Goal: Information Seeking & Learning: Learn about a topic

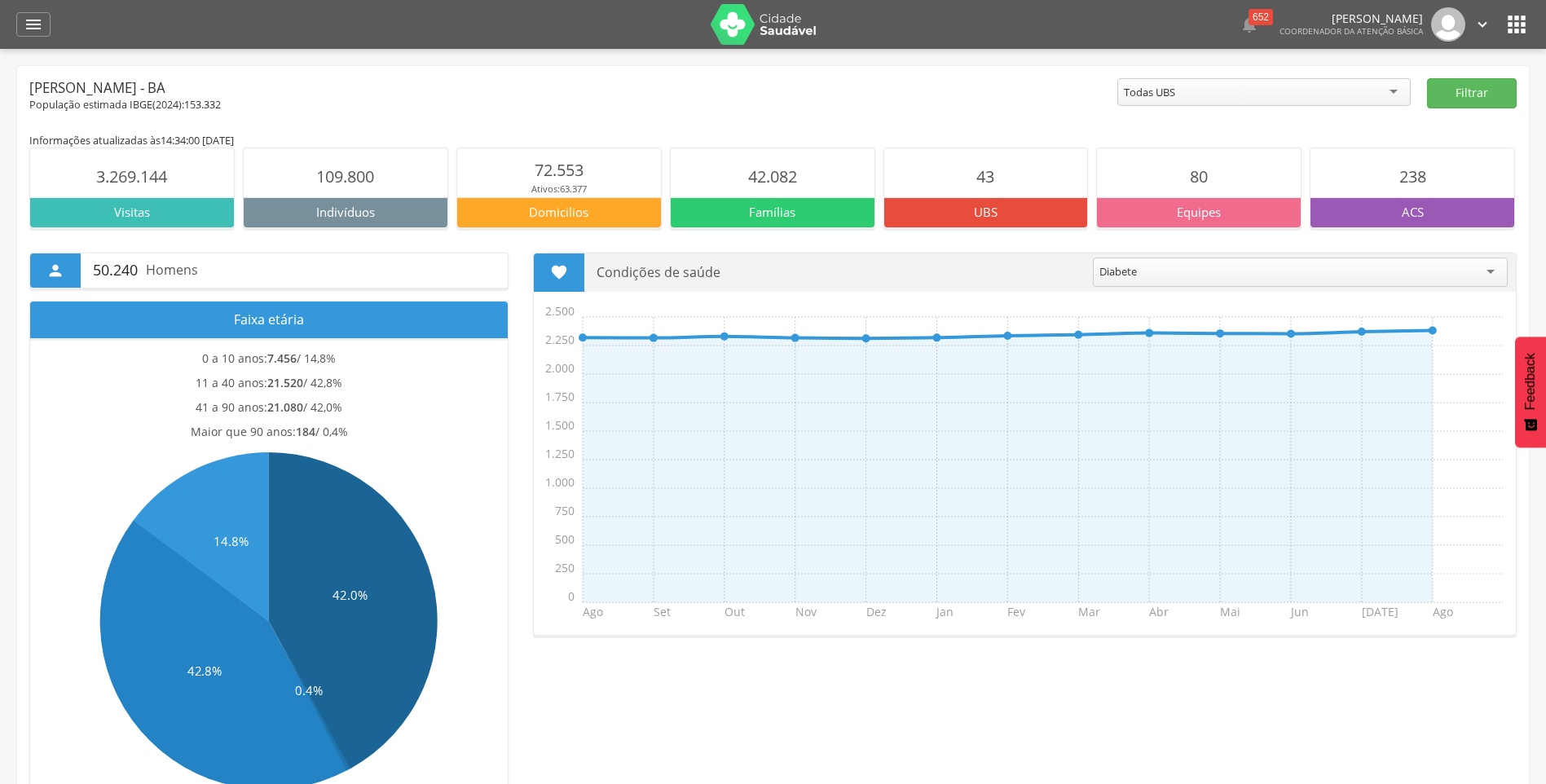
click at [1517, 35] on icon "" at bounding box center [1516, 25] width 26 height 26
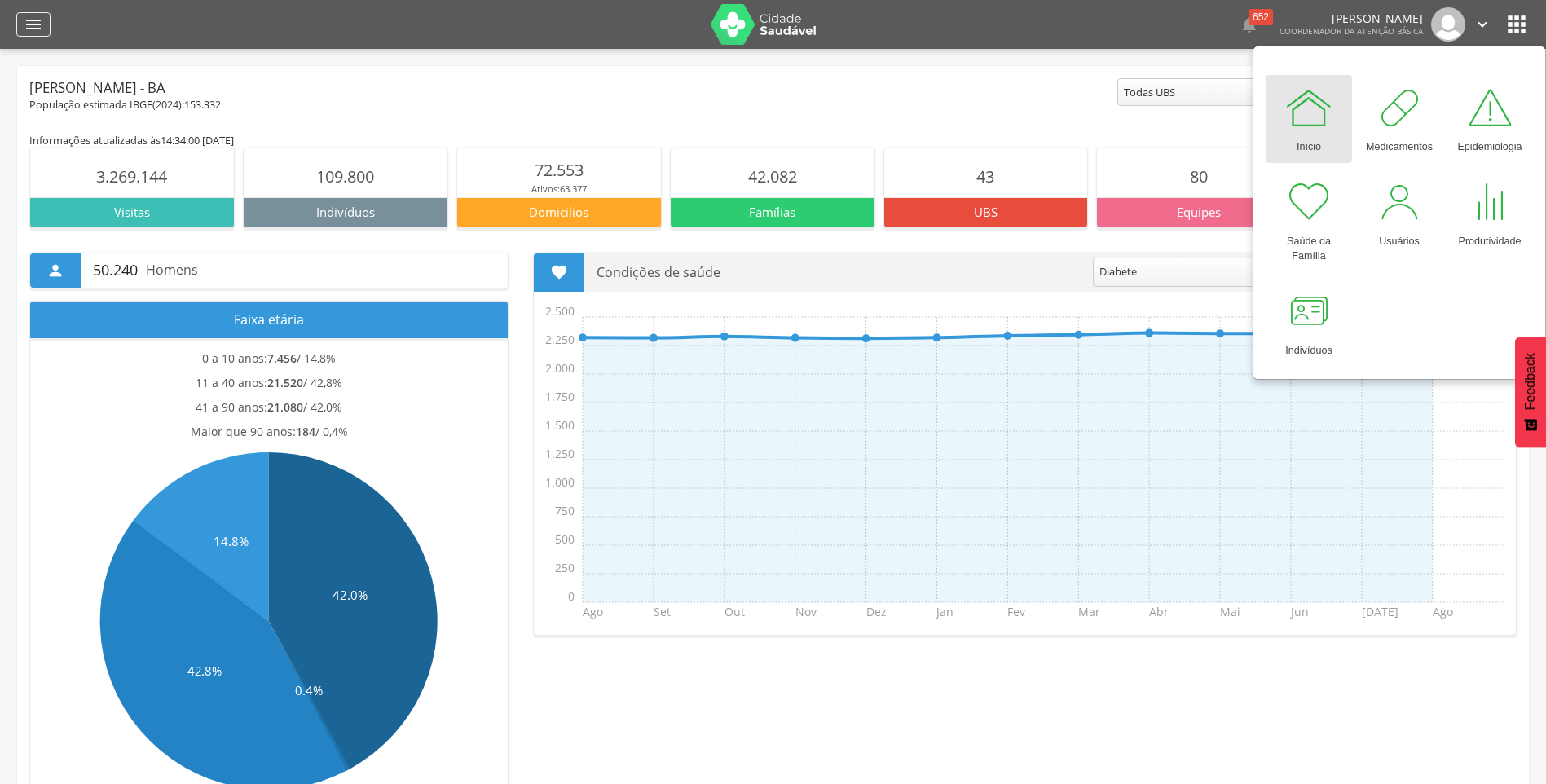
click at [31, 19] on icon "" at bounding box center [34, 25] width 20 height 20
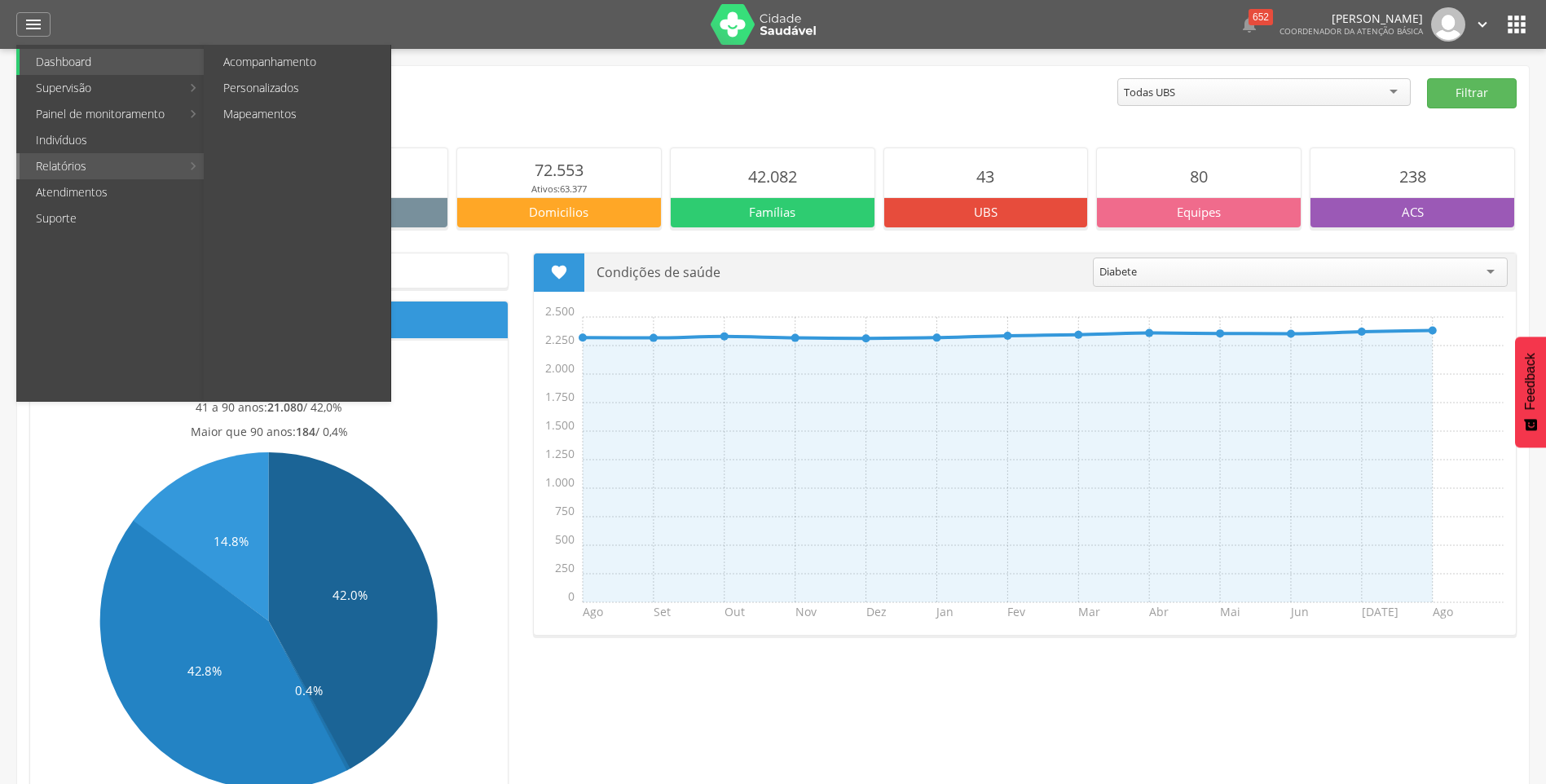
click at [176, 171] on link "Relatórios" at bounding box center [100, 166] width 161 height 26
click at [244, 85] on link "Personalizados" at bounding box center [298, 88] width 183 height 26
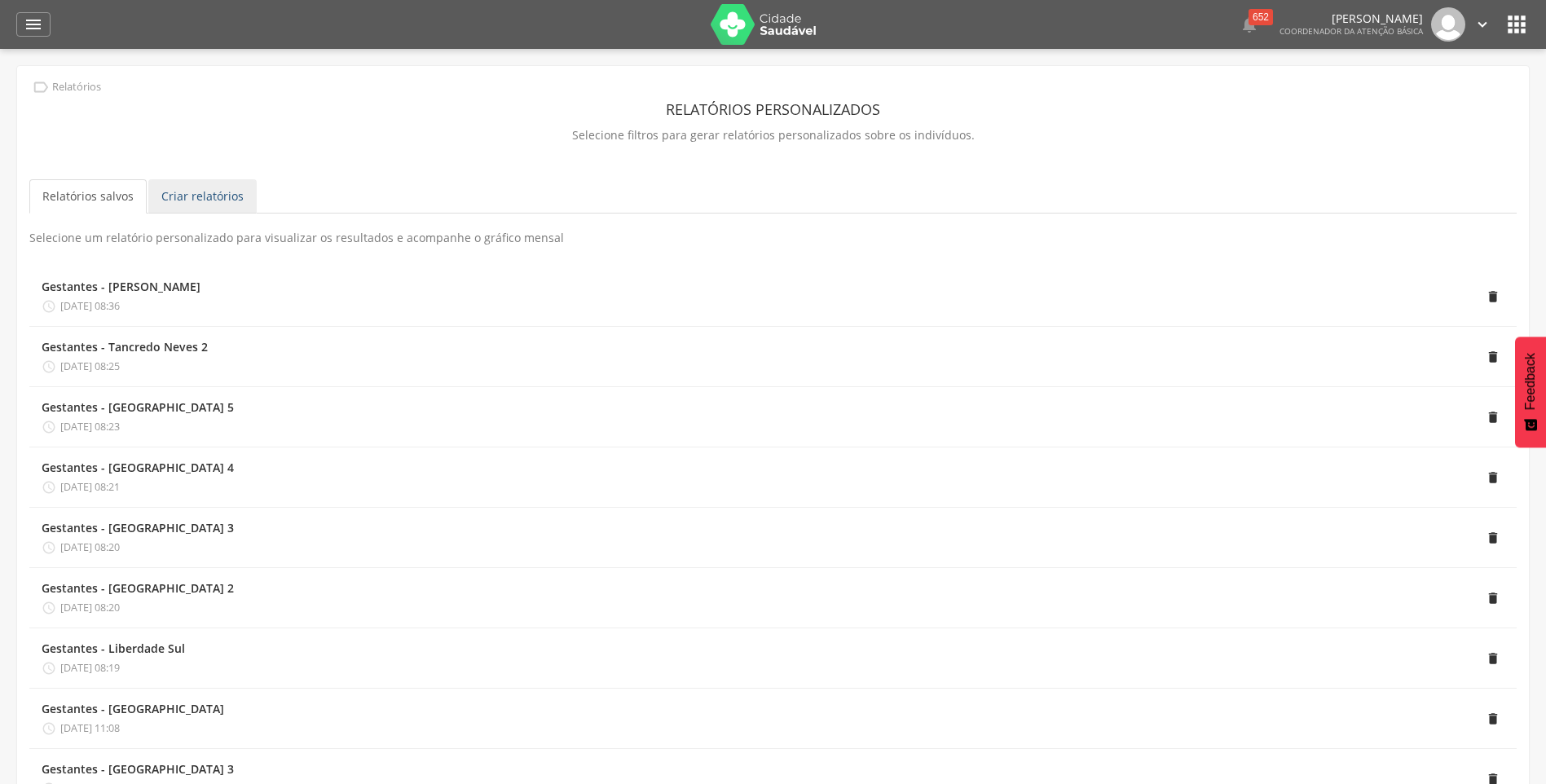
click at [219, 195] on link "Criar relatórios" at bounding box center [202, 196] width 108 height 35
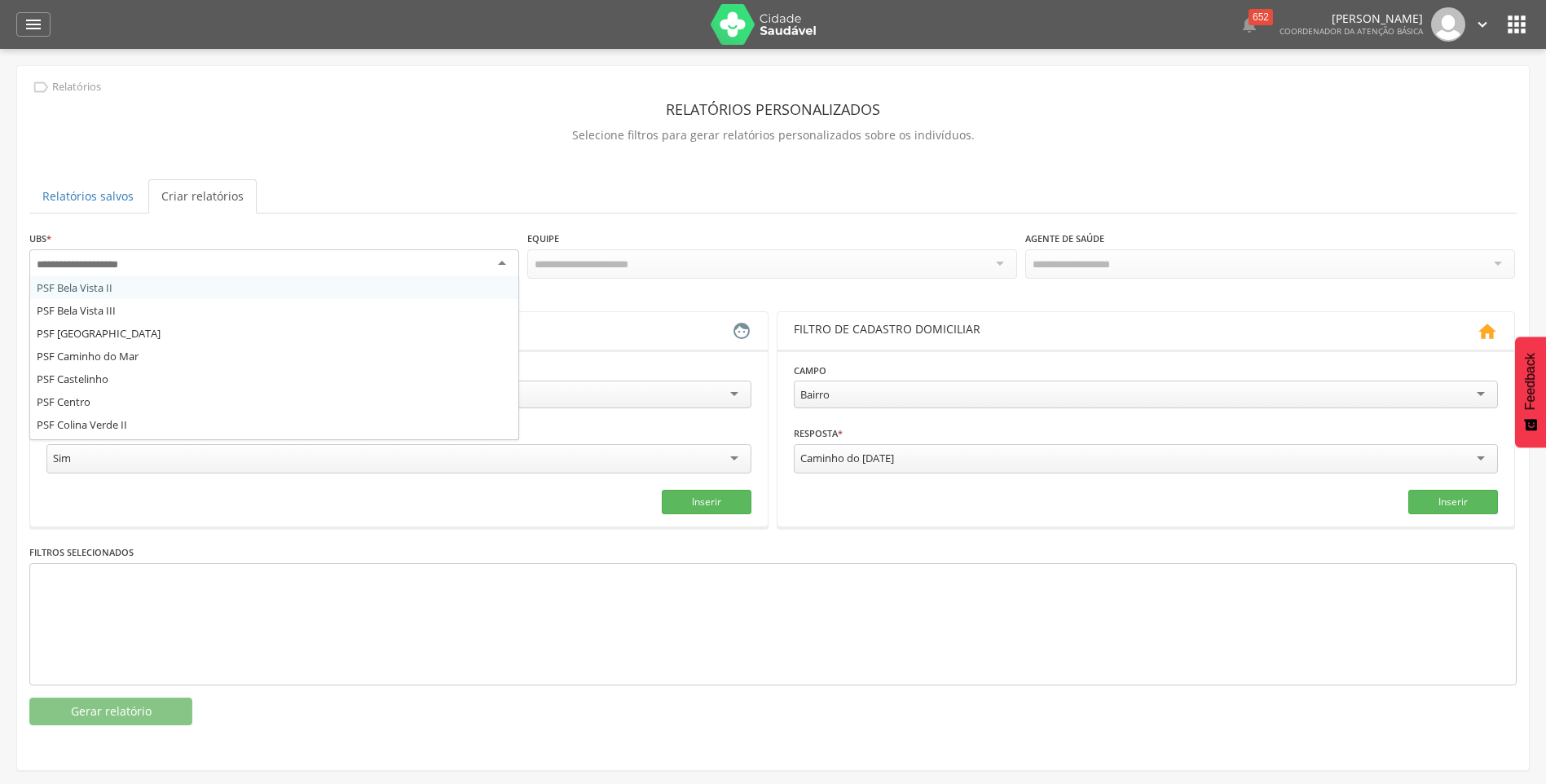
click at [362, 256] on div at bounding box center [275, 264] width 490 height 30
click at [623, 397] on div "Responsável familiar" at bounding box center [399, 394] width 705 height 28
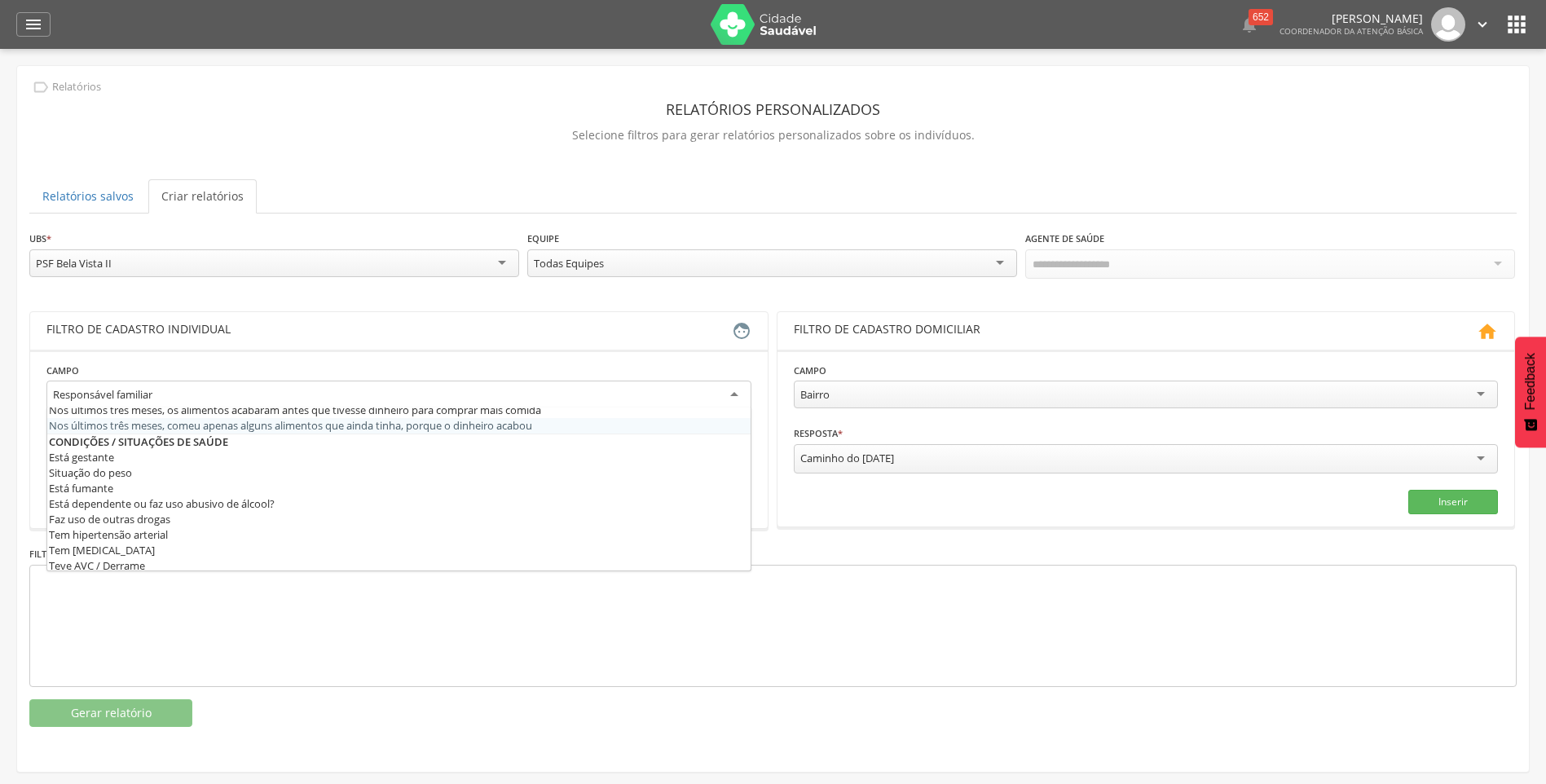
scroll to position [489, 0]
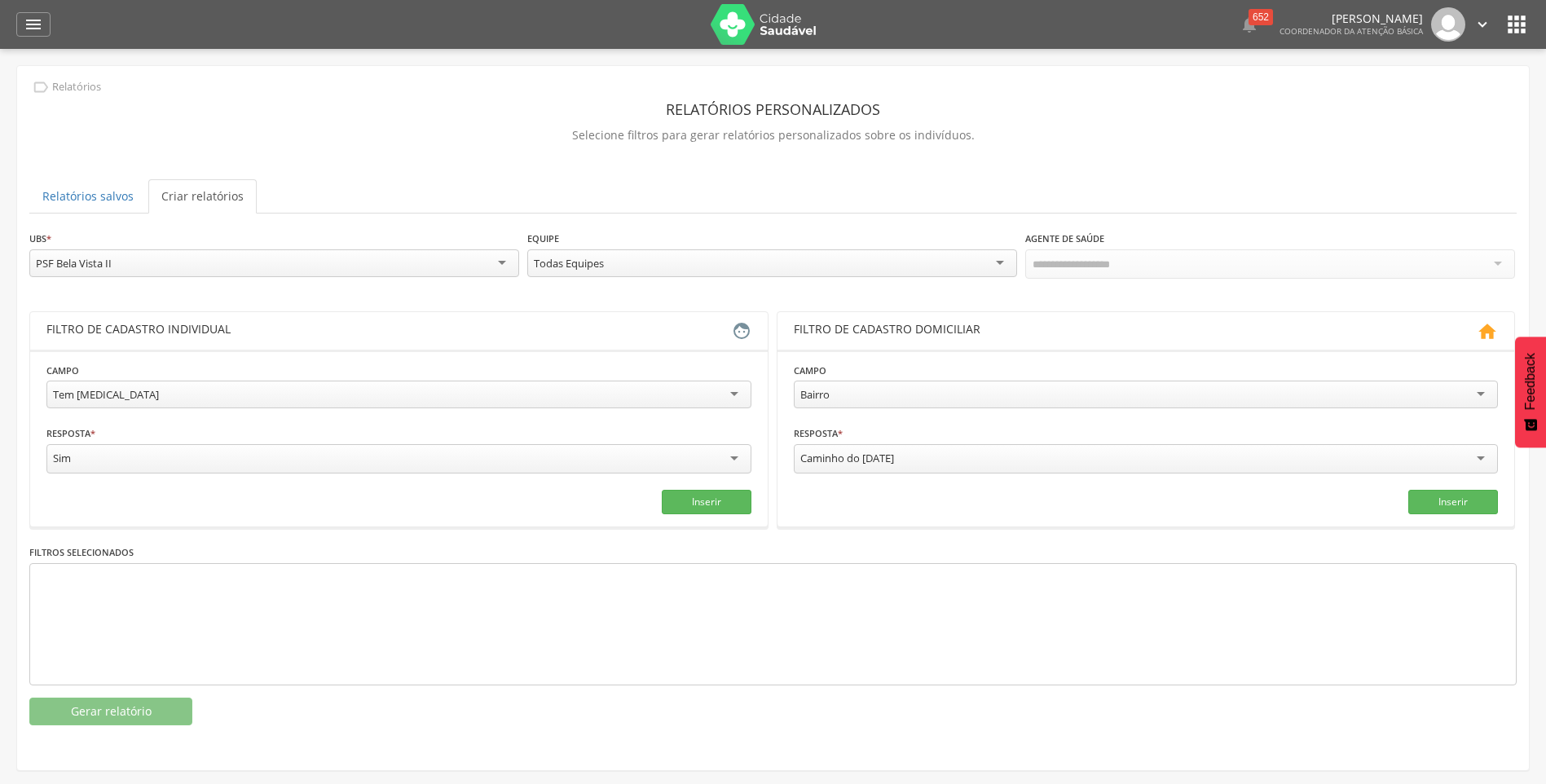
click at [376, 473] on div "Sim" at bounding box center [399, 460] width 705 height 34
click at [699, 498] on button "Inserir" at bounding box center [706, 502] width 90 height 25
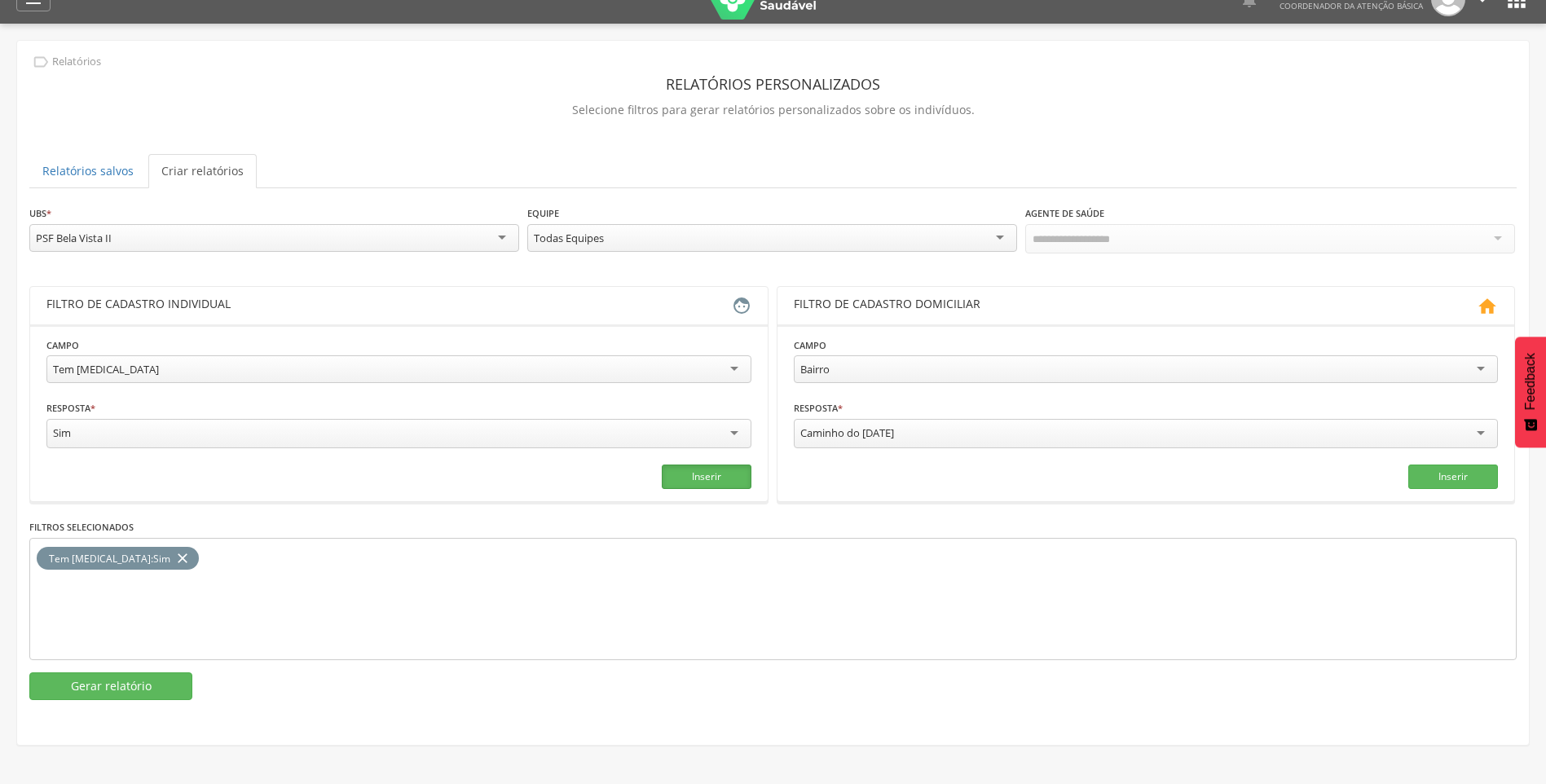
scroll to position [48, 0]
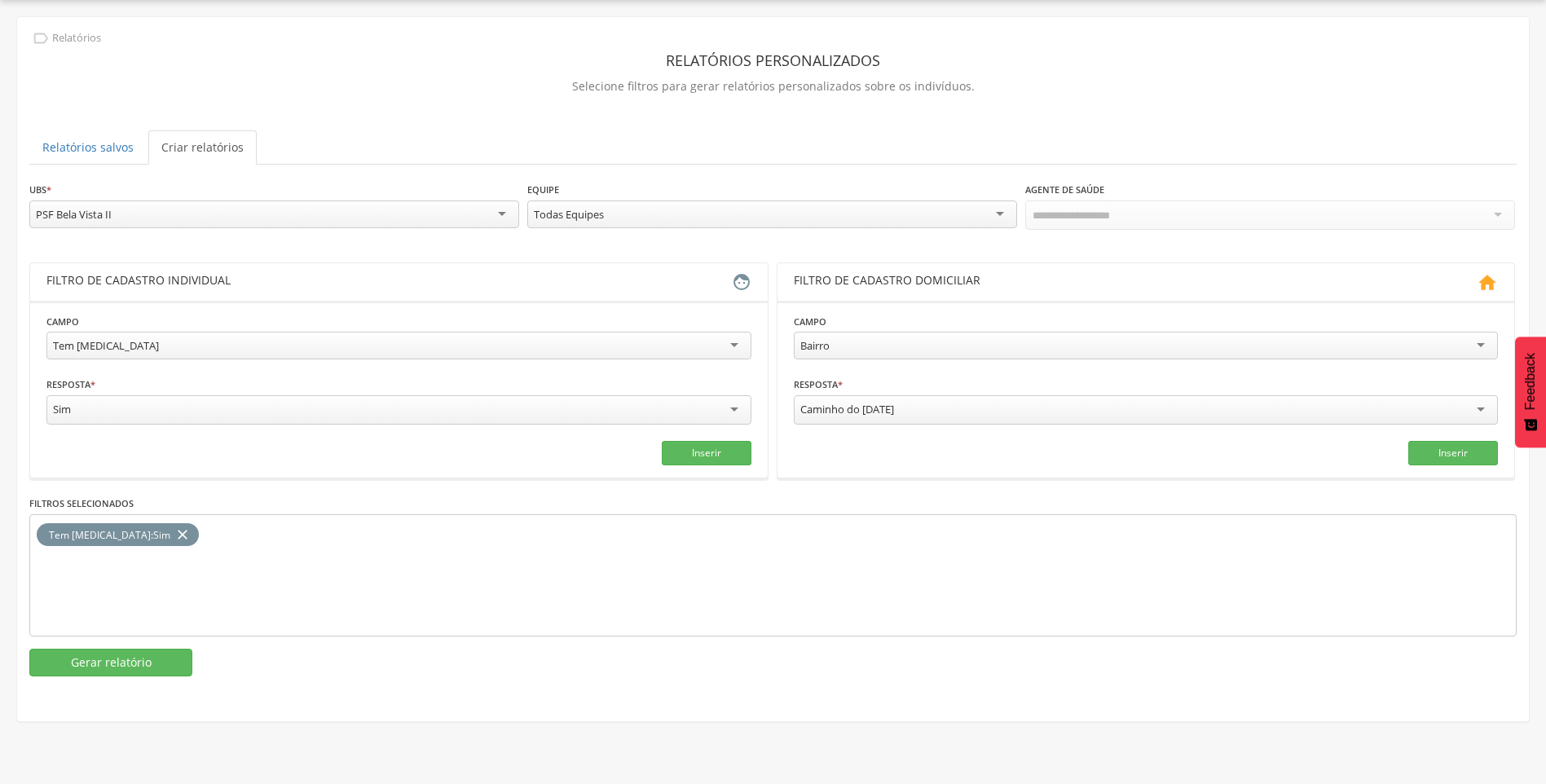
click at [524, 356] on div "Tem [MEDICAL_DATA]" at bounding box center [399, 345] width 705 height 28
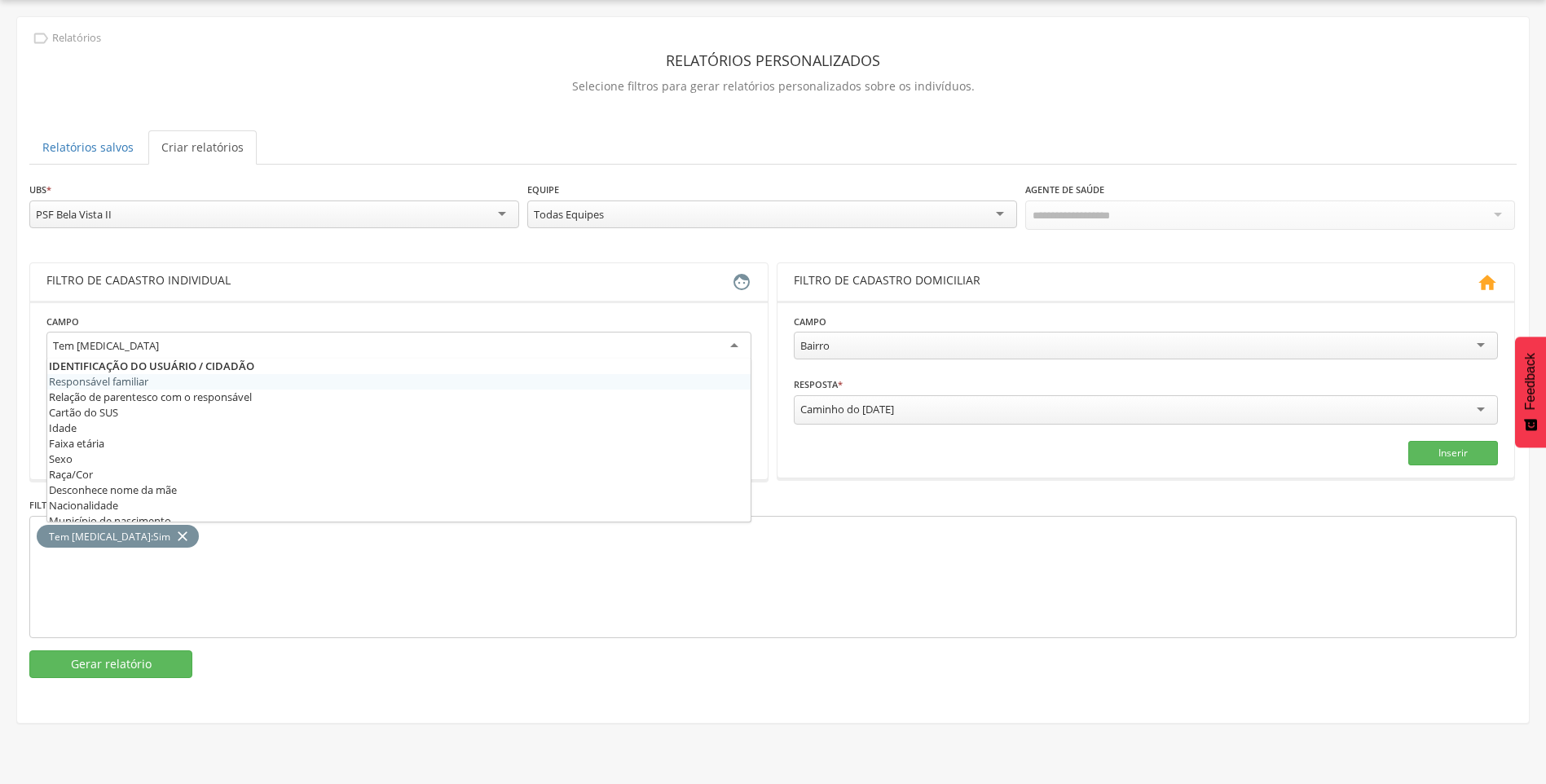
scroll to position [0, 0]
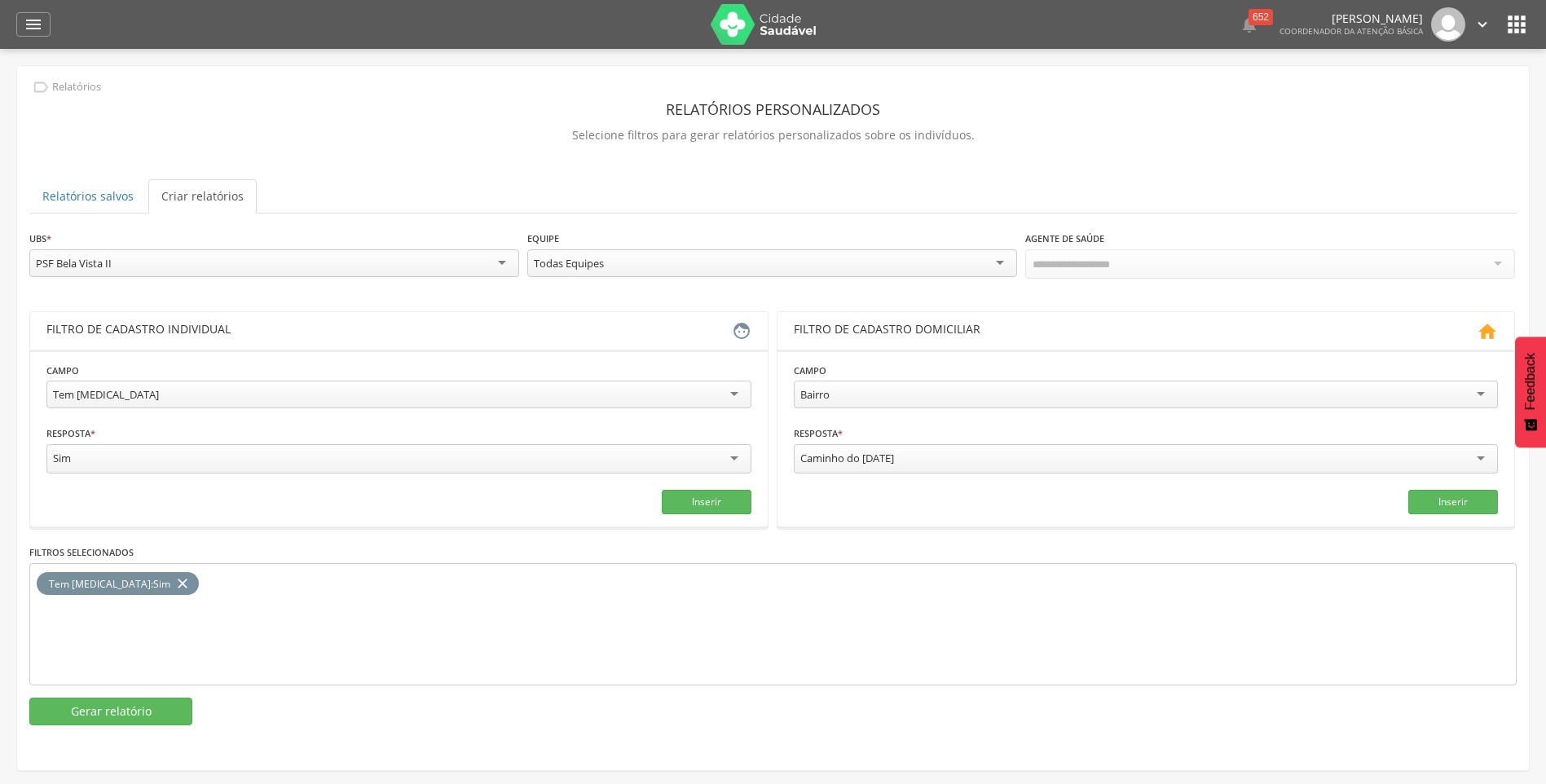
click at [485, 136] on p "Selecione filtros para gerar relatórios personalizados sobre os indivíduos." at bounding box center [773, 136] width 1487 height 23
click at [114, 709] on button "Gerar relatório" at bounding box center [111, 712] width 163 height 28
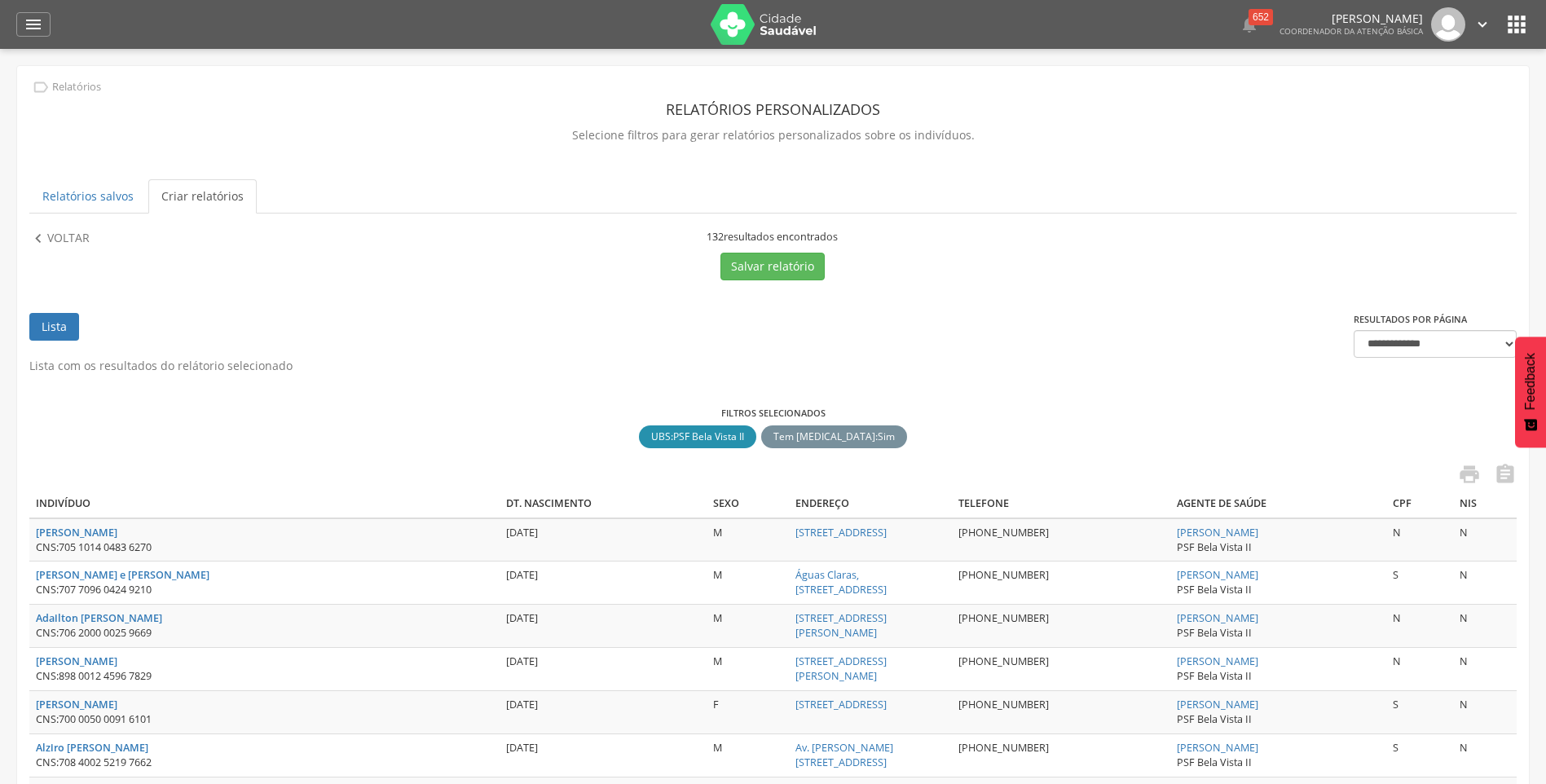
click at [1511, 26] on icon "" at bounding box center [1516, 25] width 26 height 26
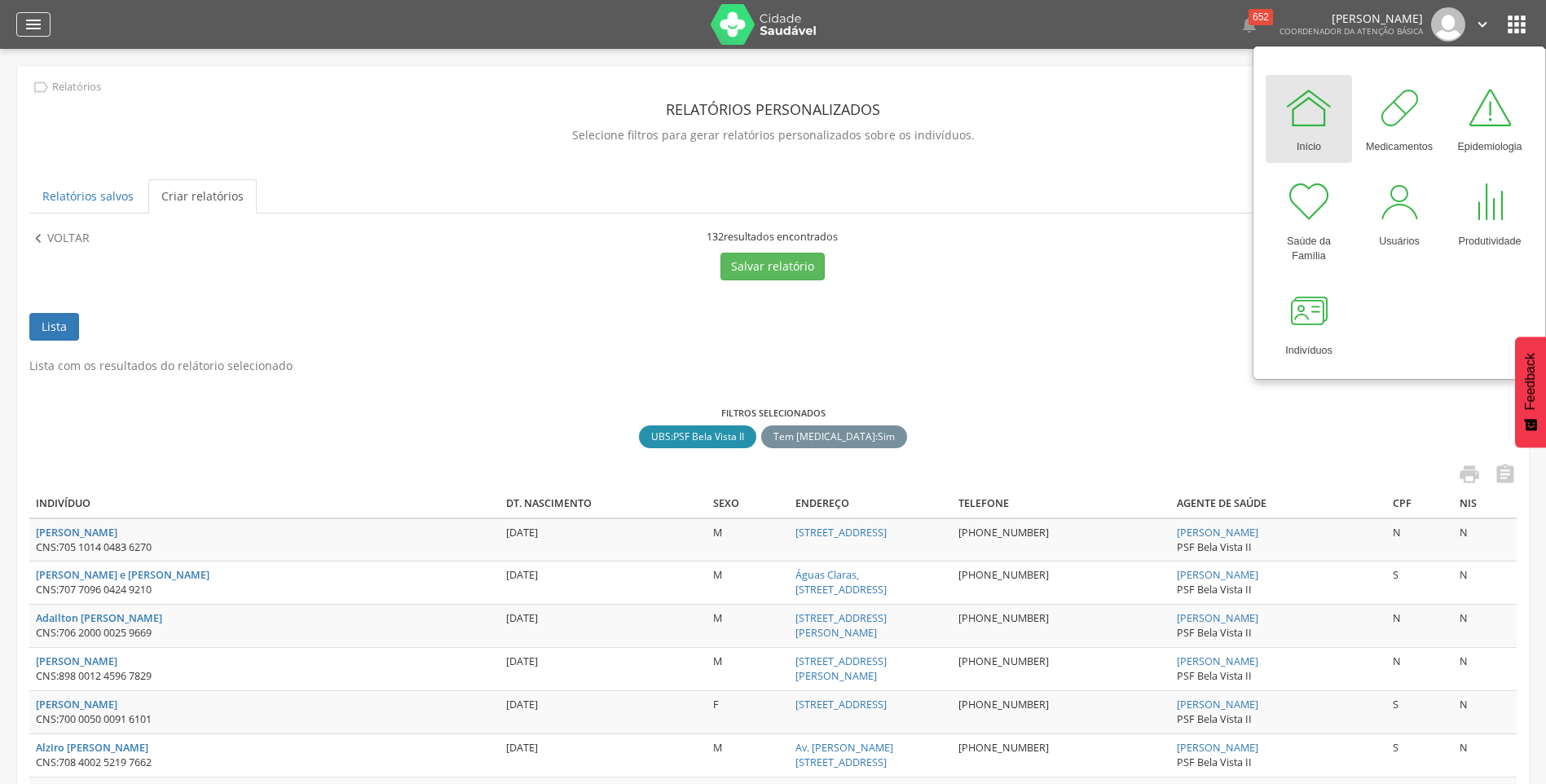
click at [35, 33] on icon "" at bounding box center [34, 25] width 20 height 20
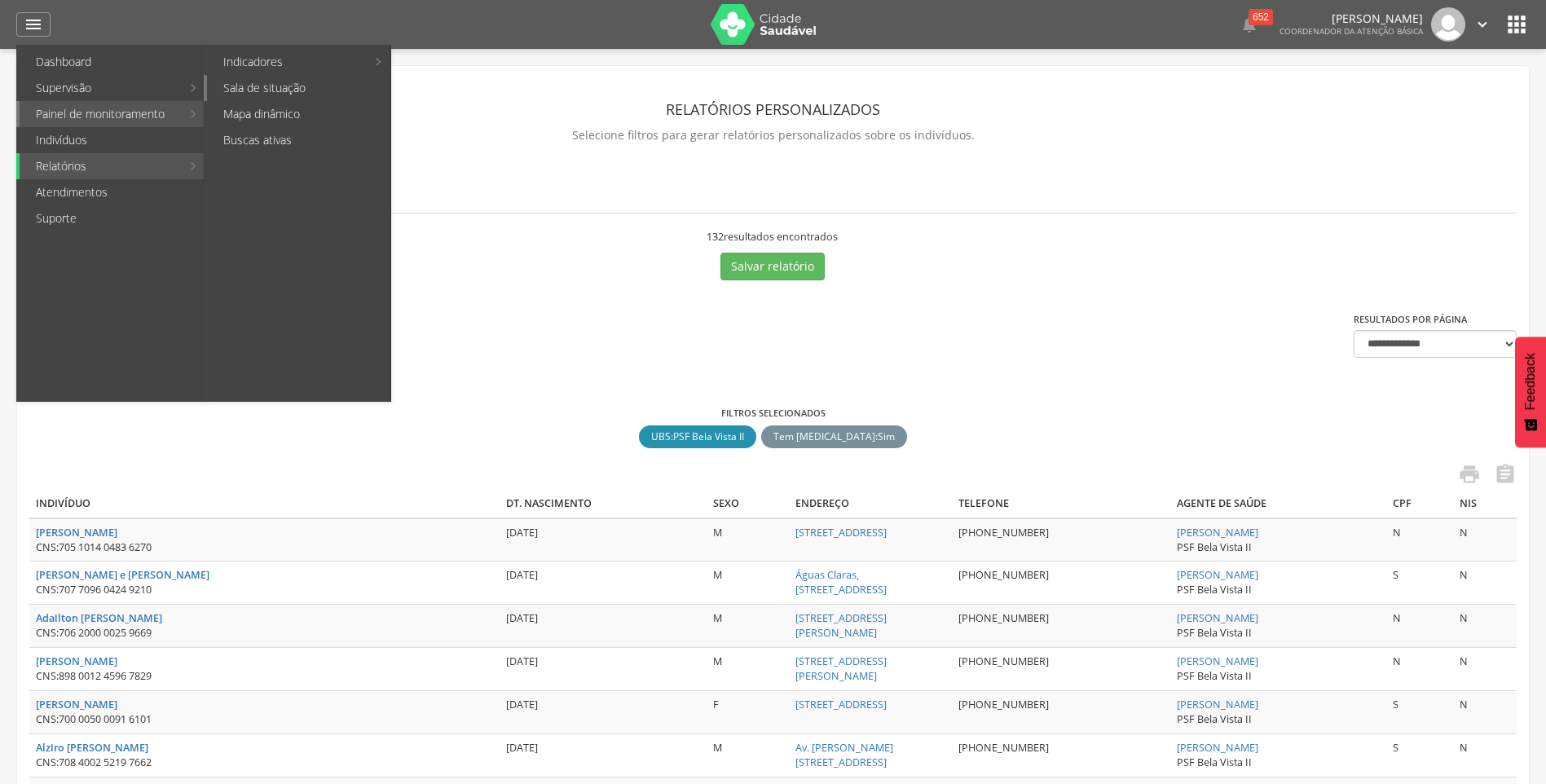
click at [297, 84] on link "Sala de situação" at bounding box center [298, 88] width 183 height 26
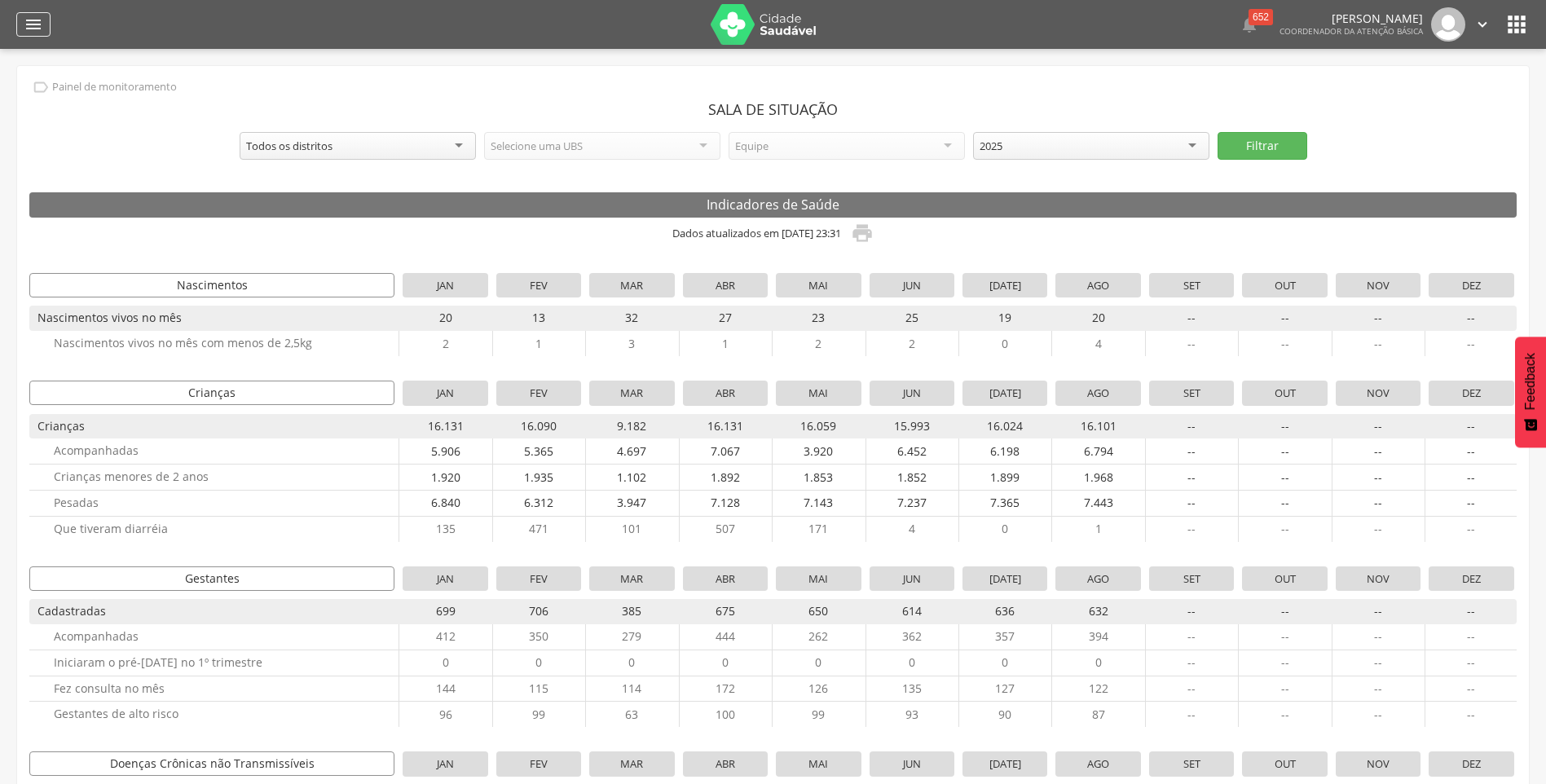
click at [43, 33] on icon "" at bounding box center [34, 25] width 20 height 20
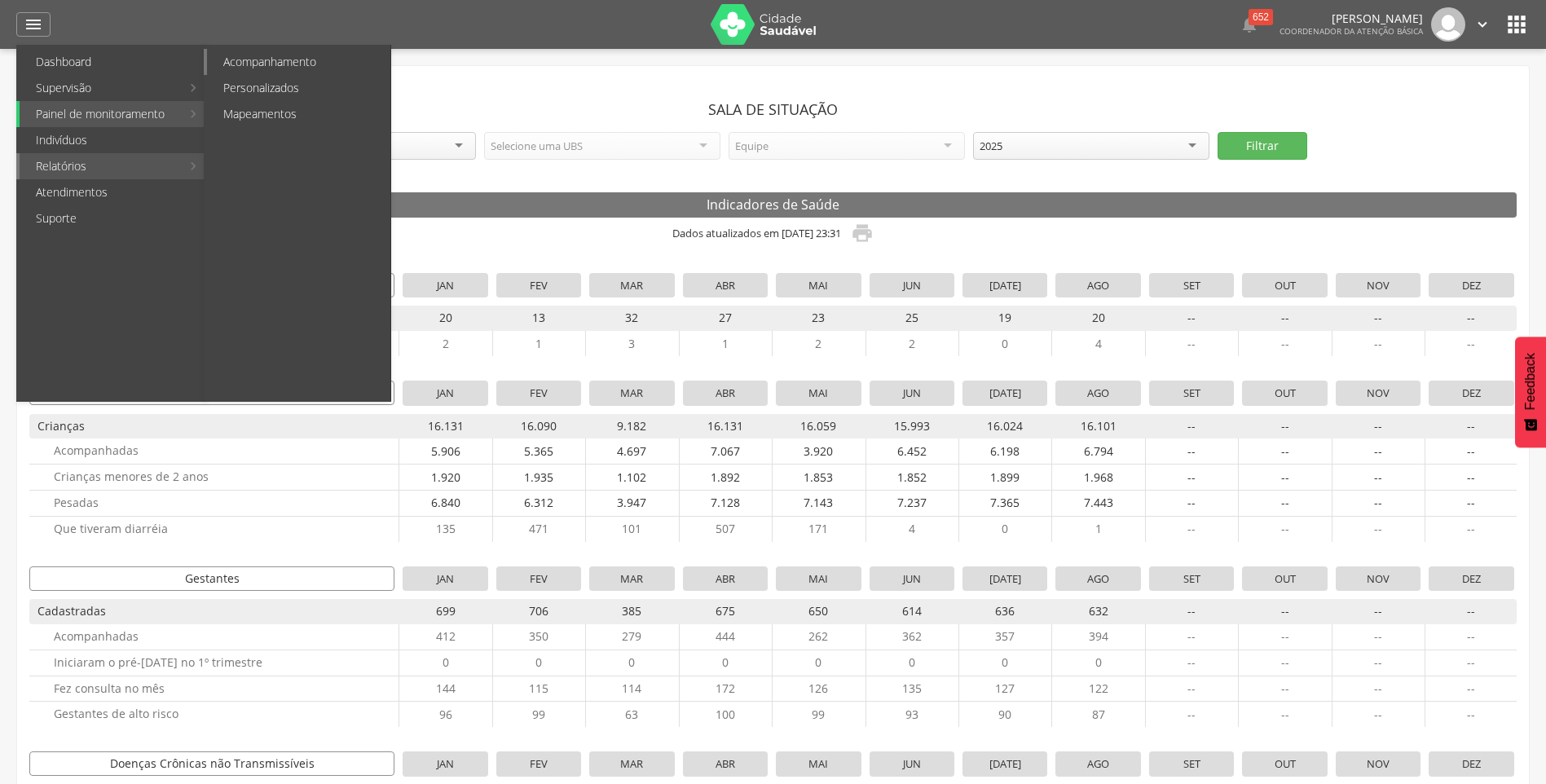
click at [312, 58] on link "Acompanhamento" at bounding box center [298, 62] width 183 height 26
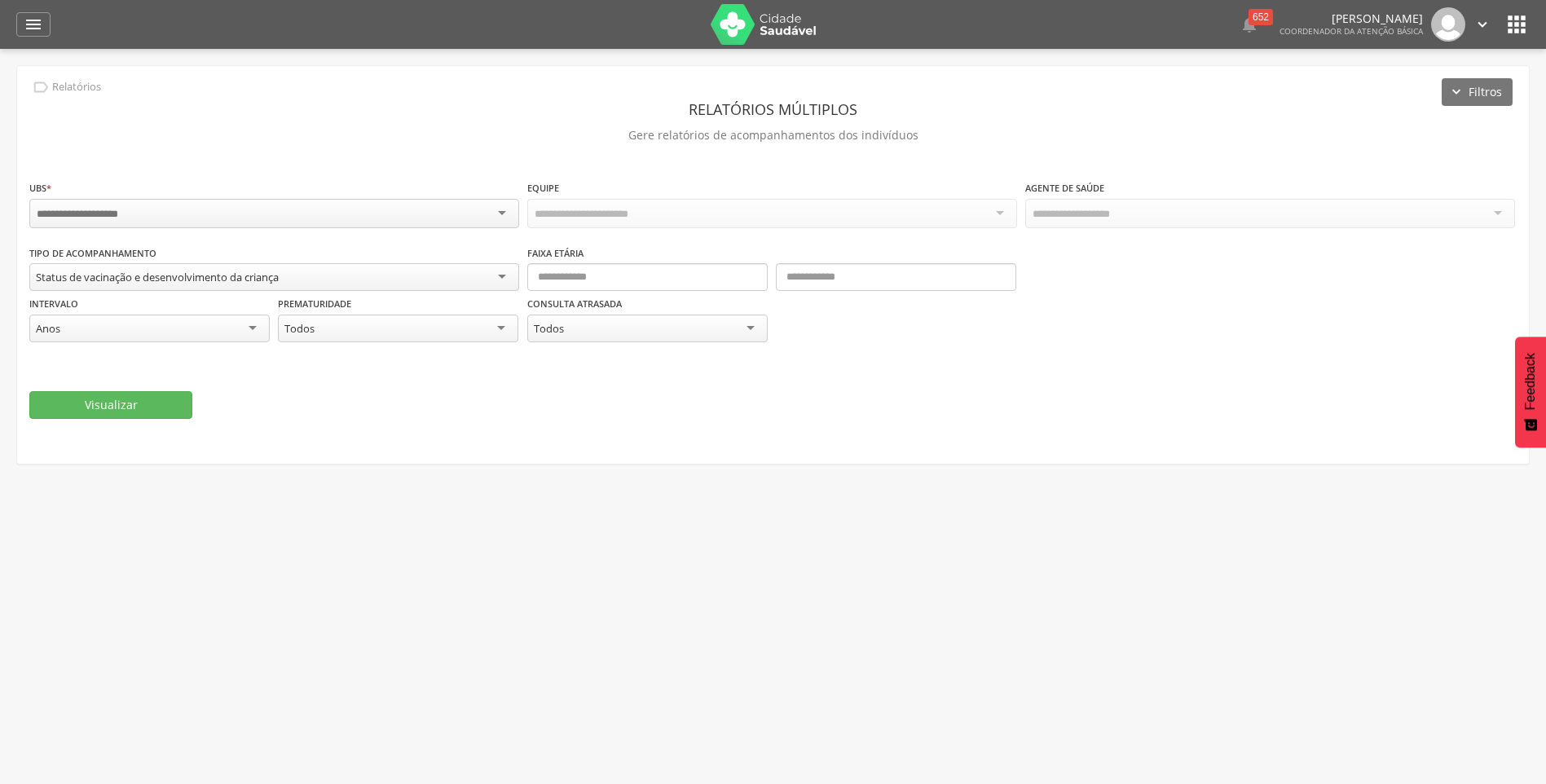
click at [461, 275] on div "Status de vacinação e desenvolvimento da criança" at bounding box center [275, 277] width 490 height 28
click at [461, 275] on div "Status de vacinação e desenvolvimento da criança" at bounding box center [275, 278] width 490 height 30
click at [36, 27] on icon "" at bounding box center [34, 25] width 20 height 20
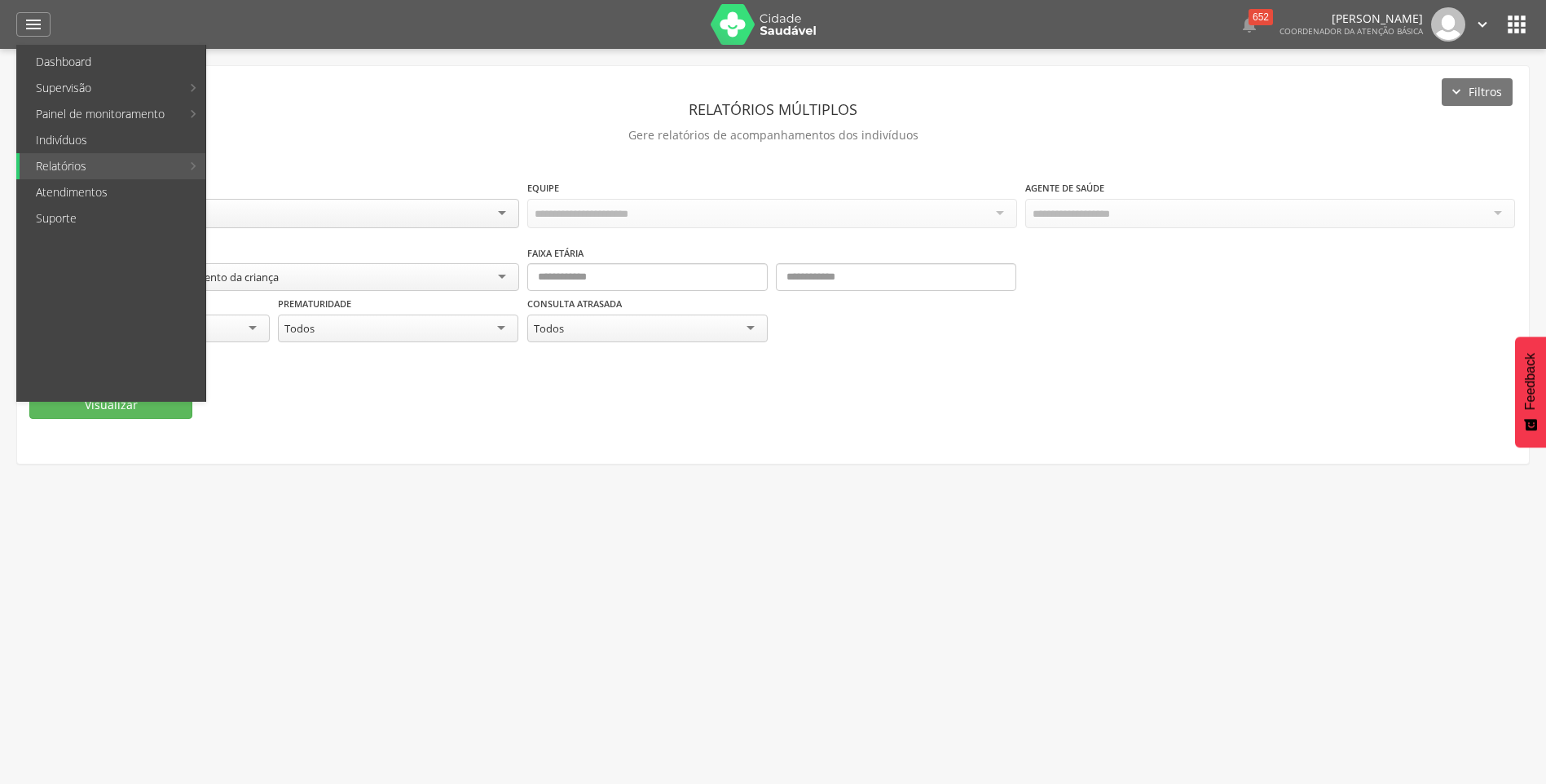
click at [577, 514] on div " Supervisão  Distritos  Ubs Coordenador: - [PERSON_NAME] / BA Intervalo de T…" at bounding box center [773, 440] width 1546 height 784
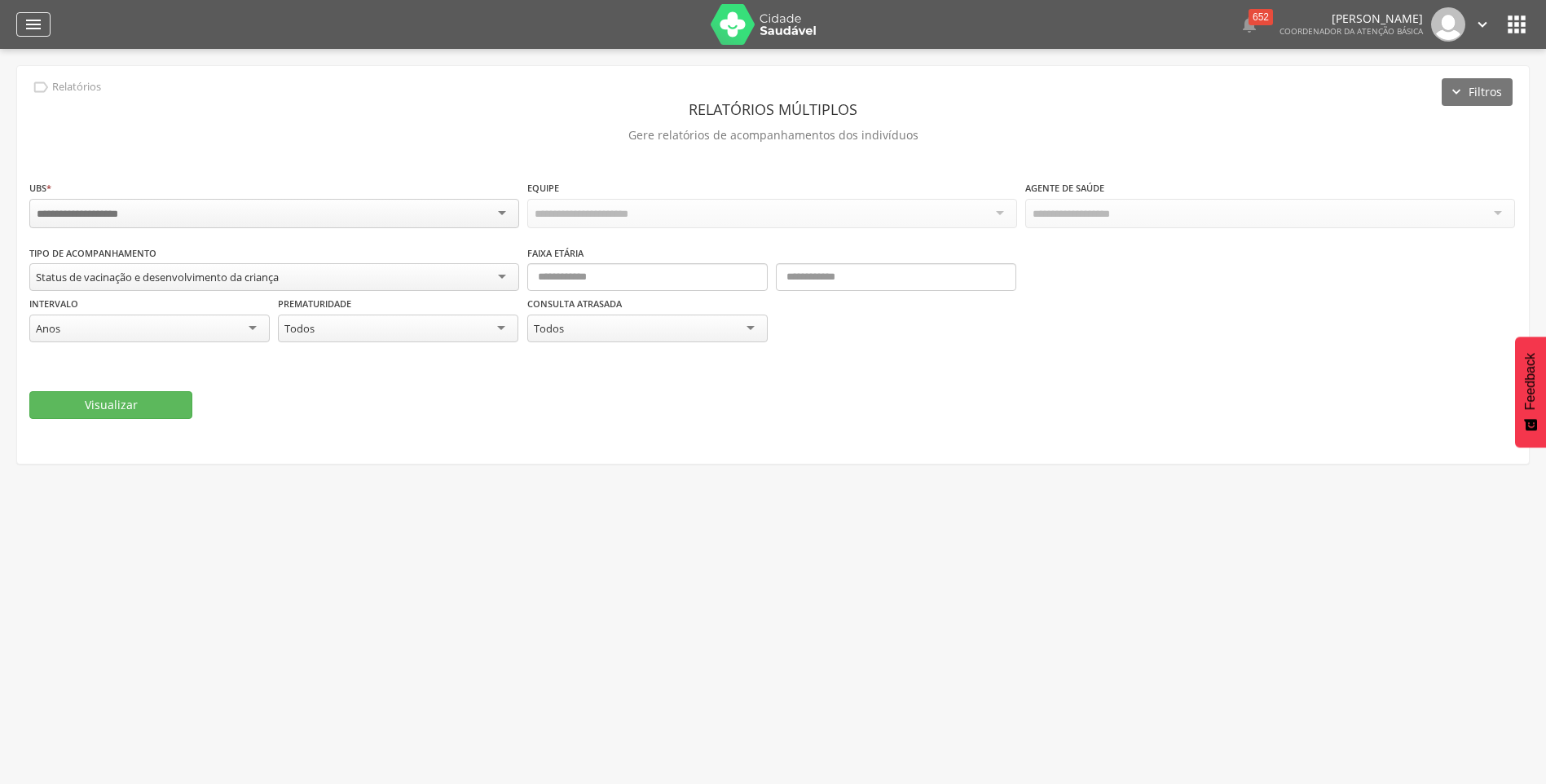
click at [35, 19] on icon "" at bounding box center [34, 25] width 20 height 20
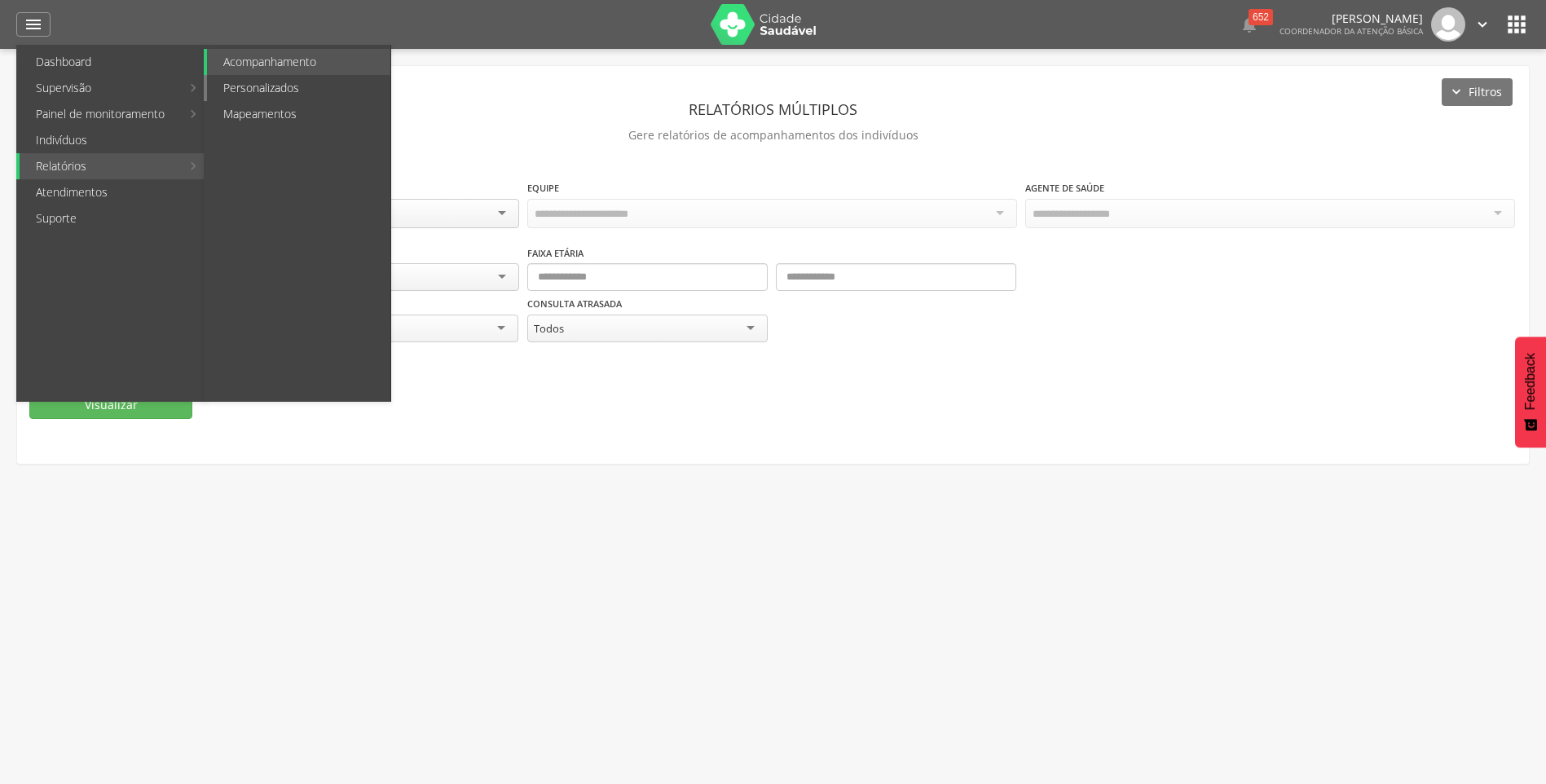
click at [263, 81] on link "Personalizados" at bounding box center [298, 88] width 183 height 26
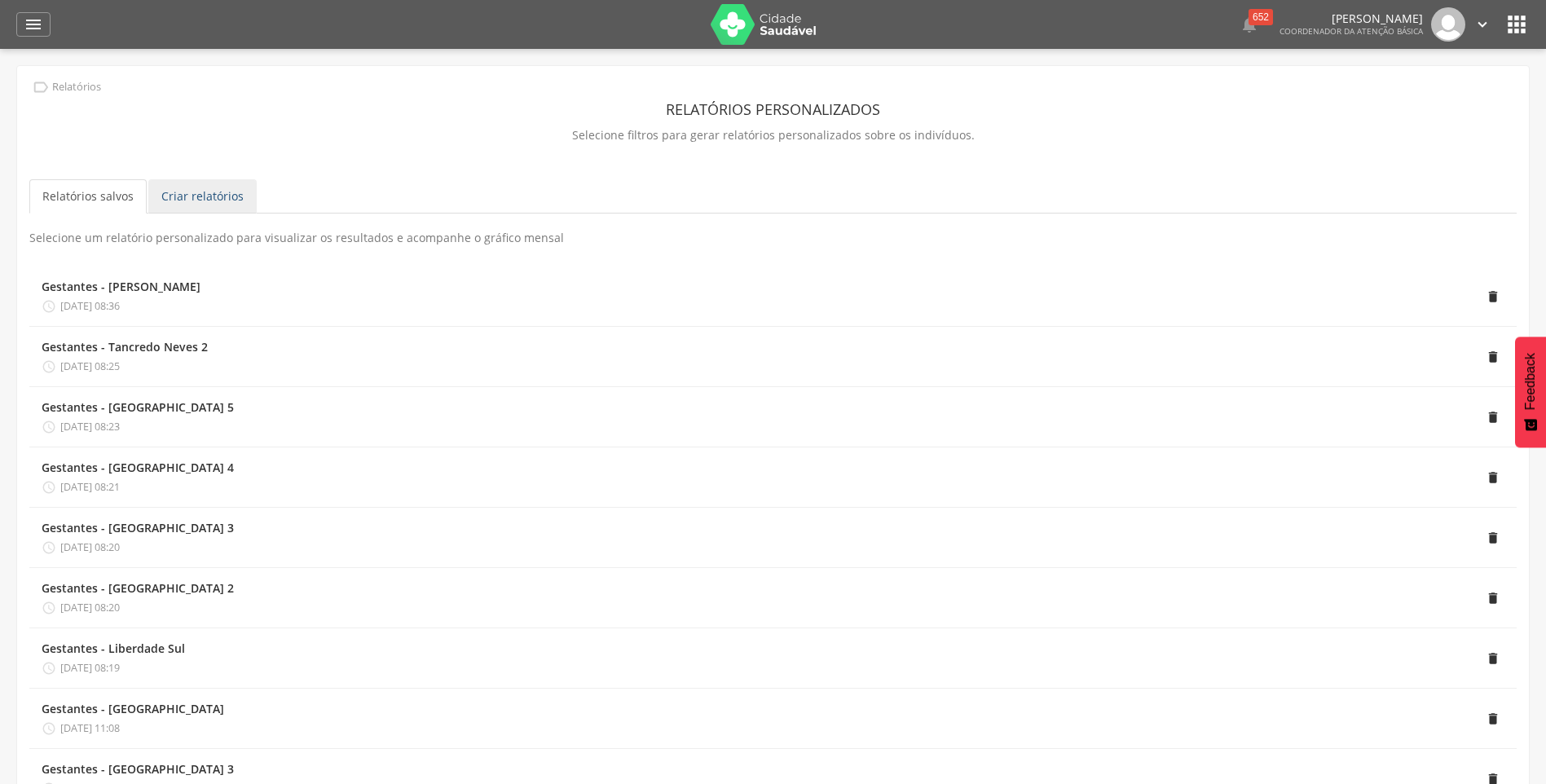
click at [204, 191] on link "Criar relatórios" at bounding box center [202, 196] width 108 height 35
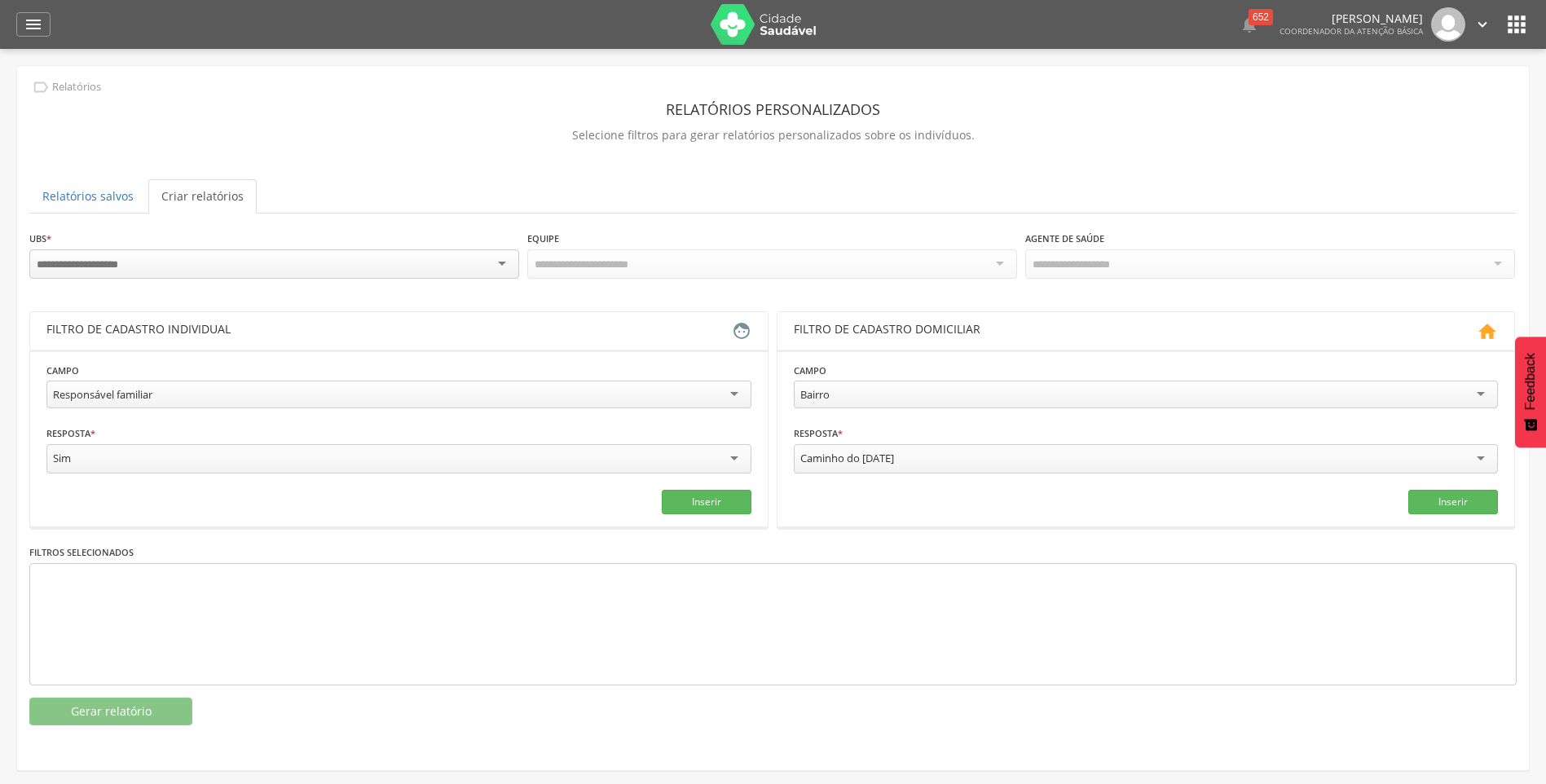
click at [288, 387] on div "Responsável familiar" at bounding box center [399, 394] width 705 height 28
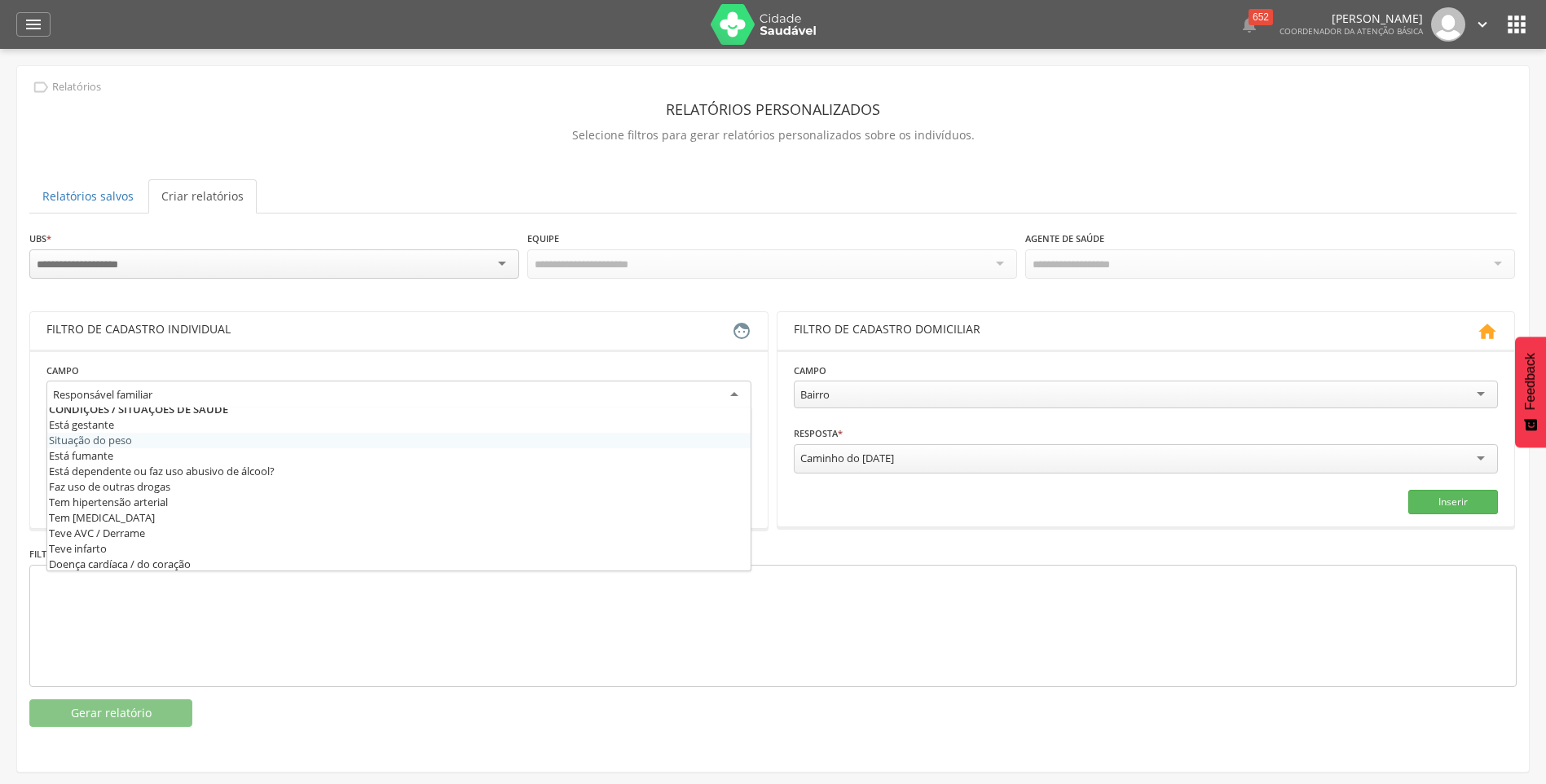
scroll to position [500, 0]
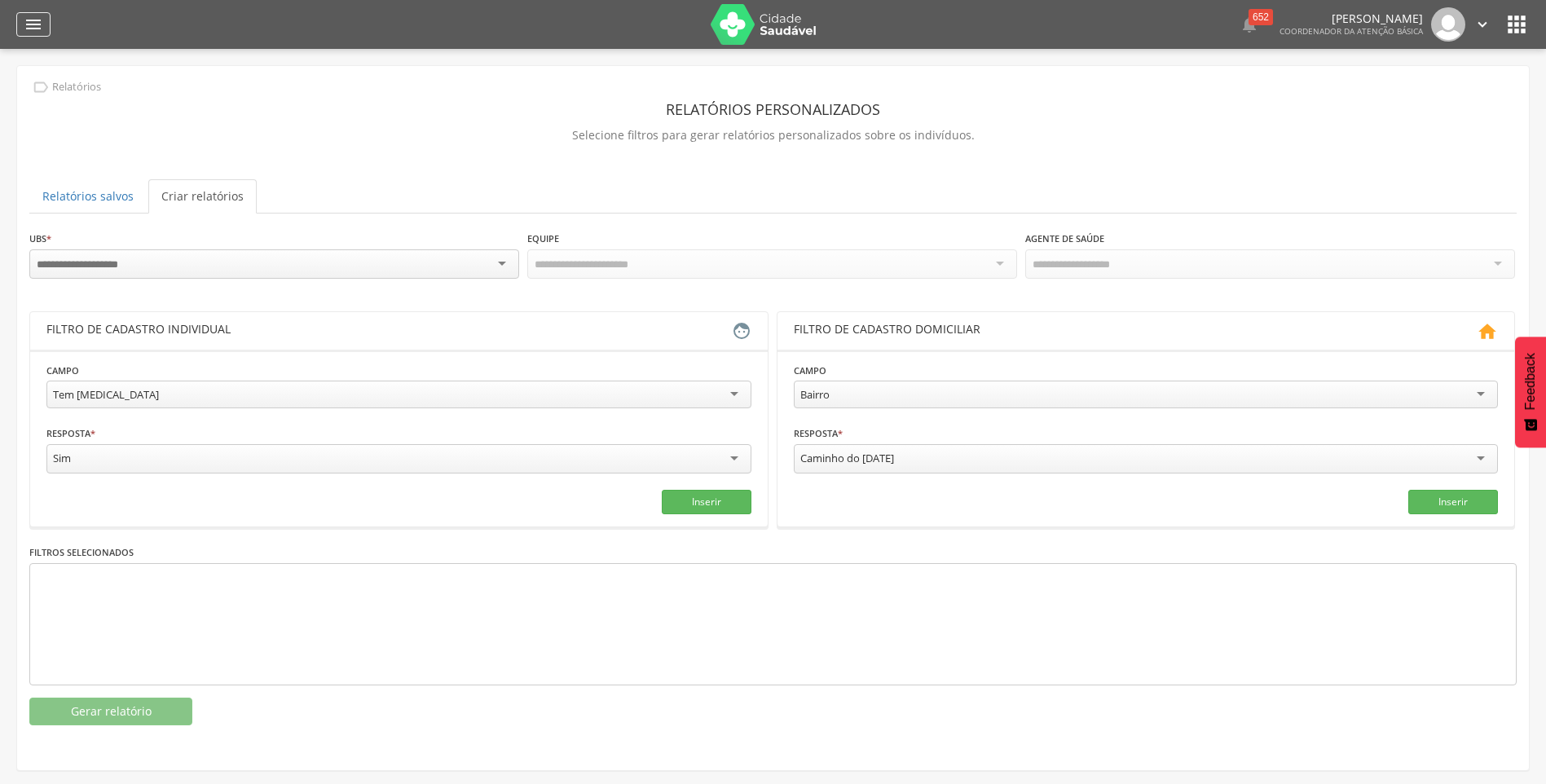
click at [34, 21] on icon "" at bounding box center [34, 25] width 20 height 20
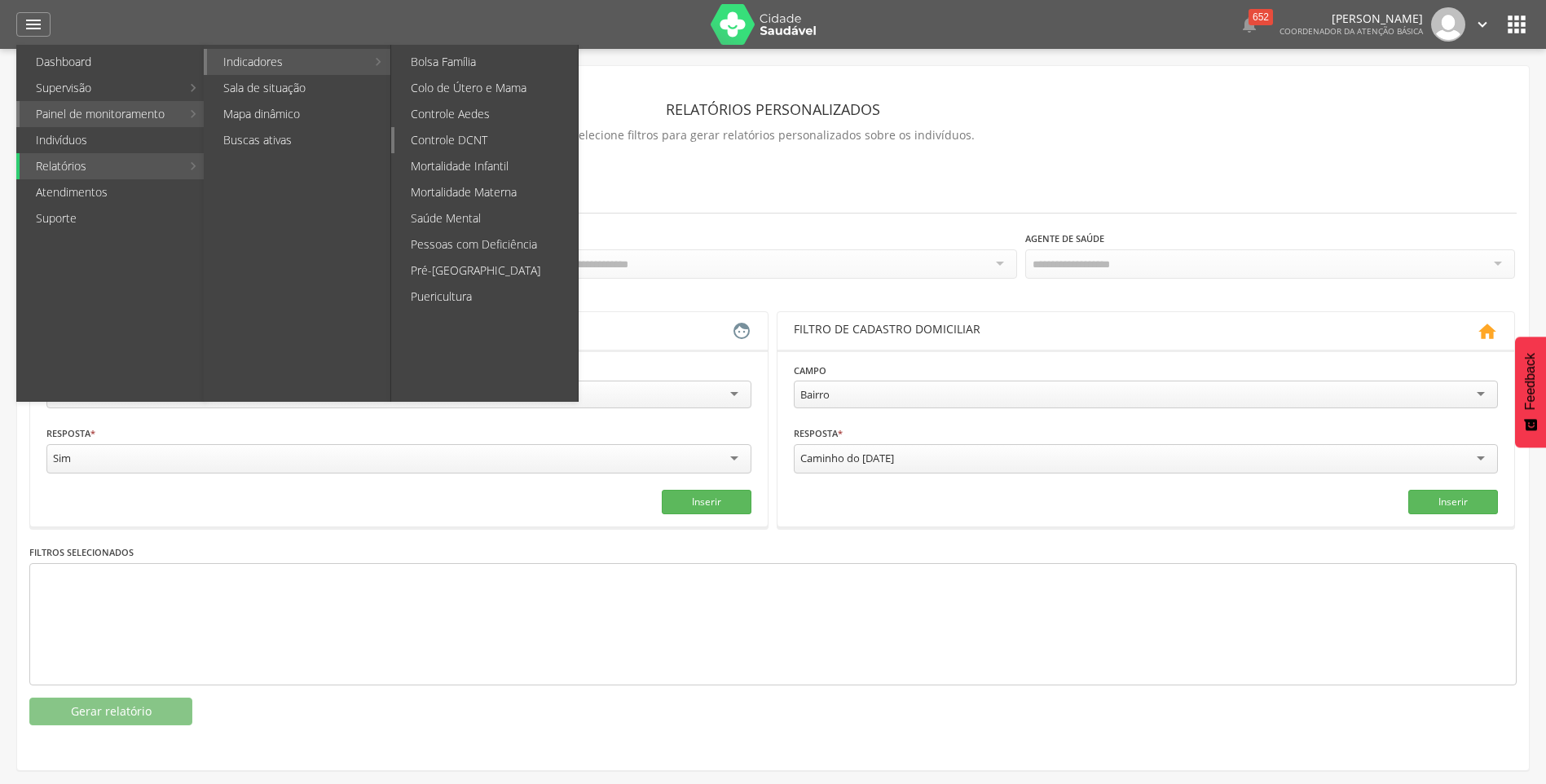
click at [445, 145] on link "Controle DCNT" at bounding box center [486, 141] width 183 height 26
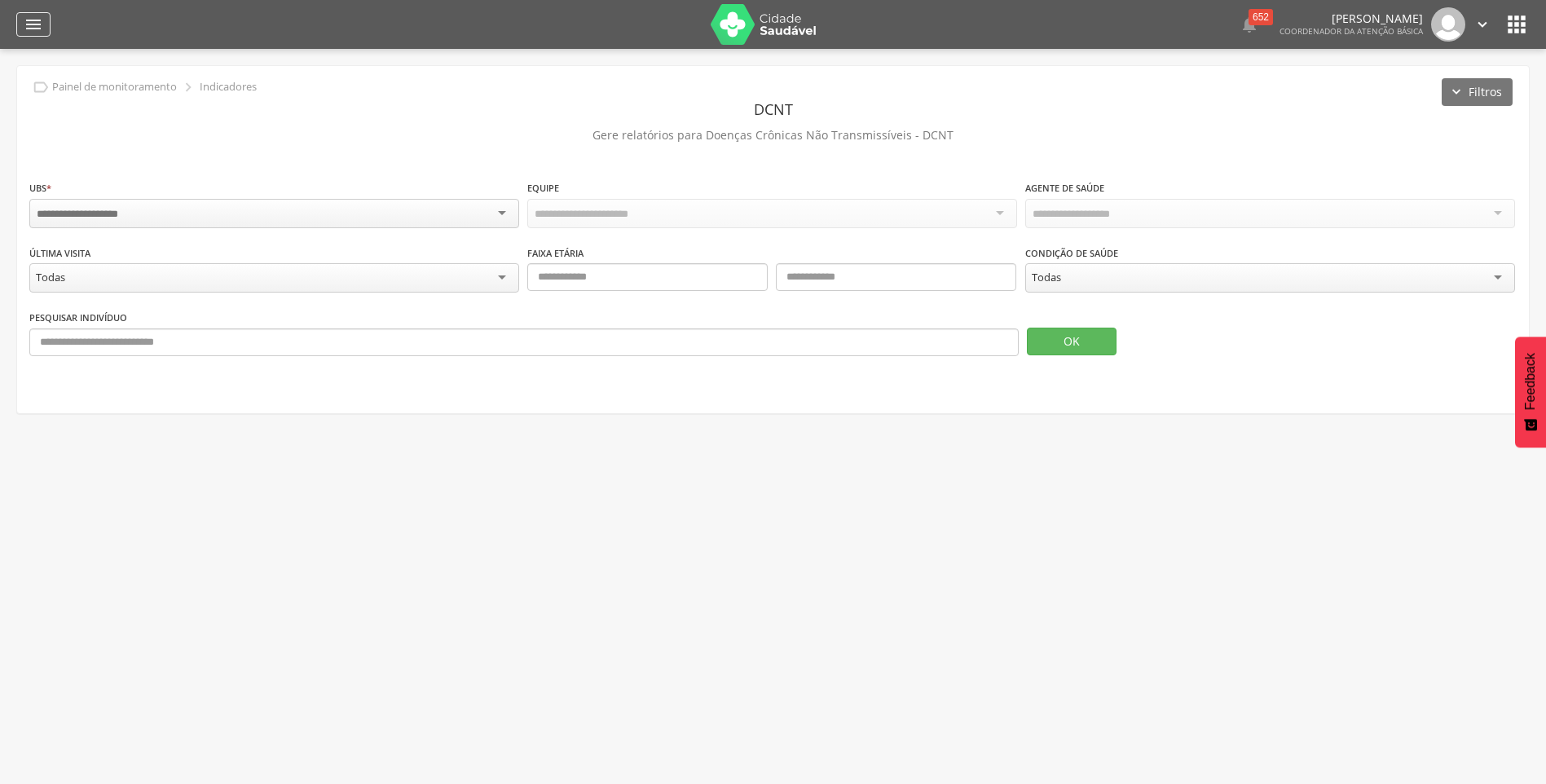
click at [28, 28] on icon "" at bounding box center [34, 25] width 20 height 20
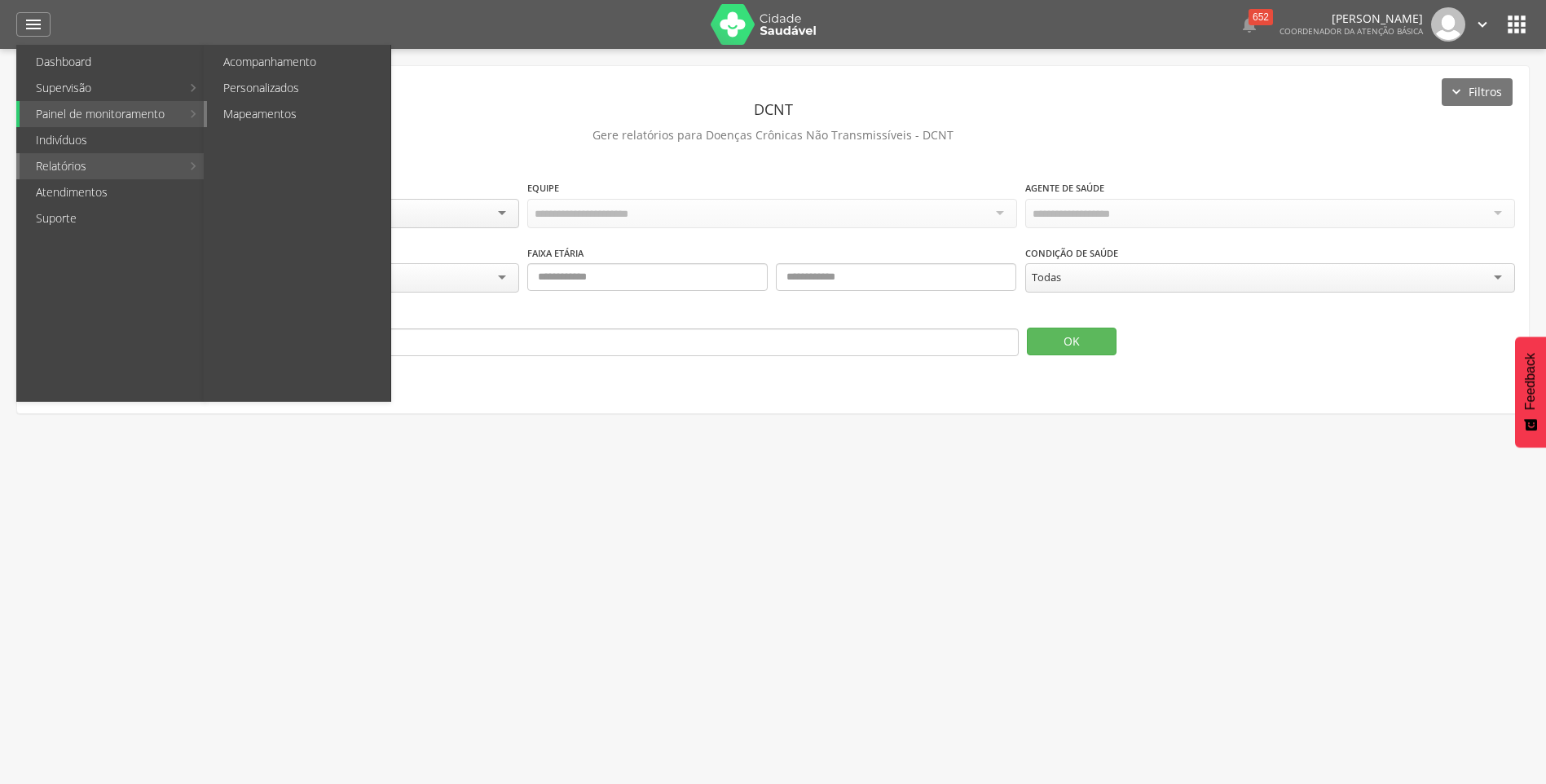
click at [253, 107] on link "Mapeamentos" at bounding box center [298, 114] width 183 height 26
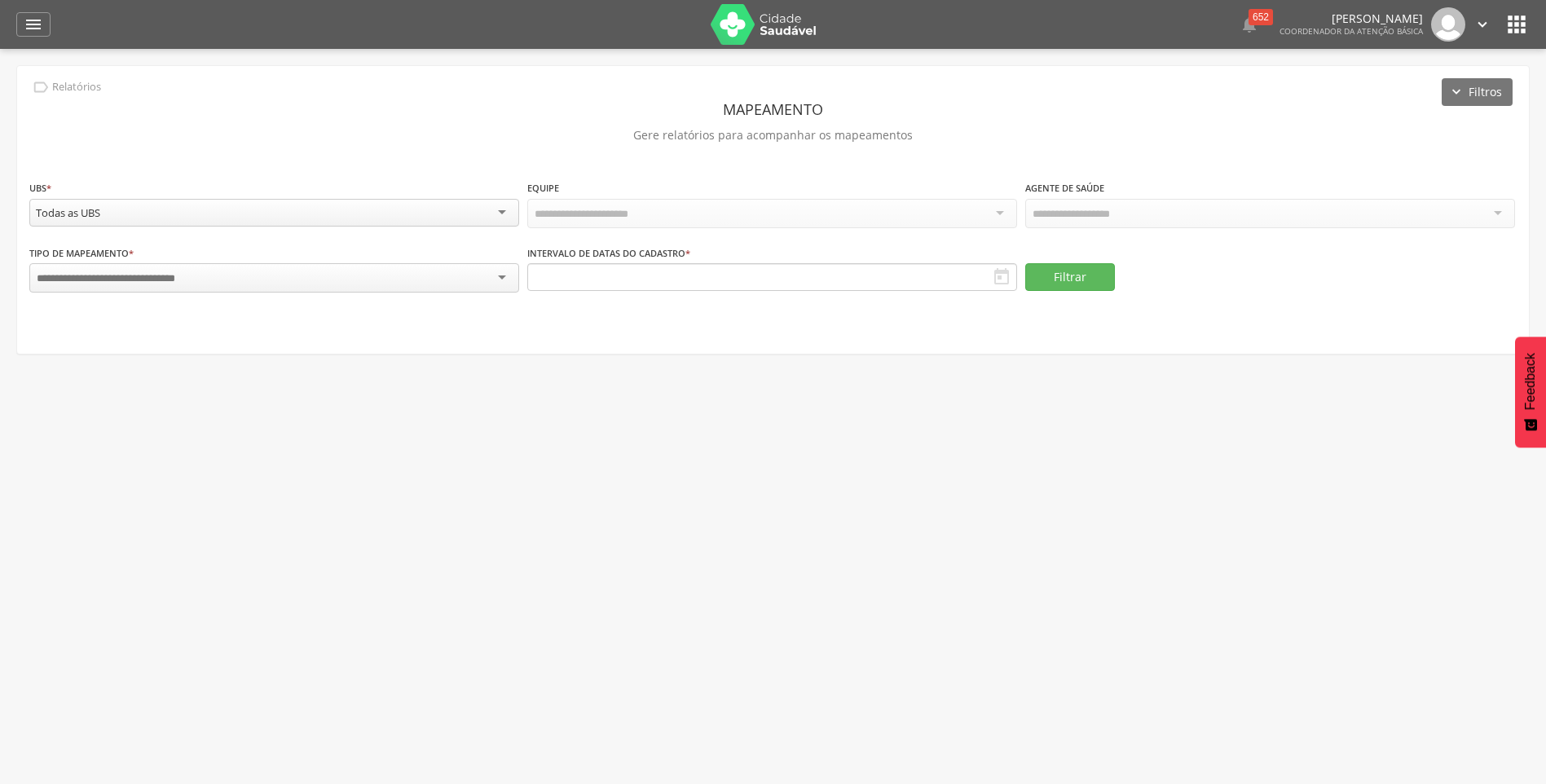
click at [352, 284] on div at bounding box center [275, 278] width 490 height 30
click at [35, 29] on icon "" at bounding box center [34, 25] width 20 height 20
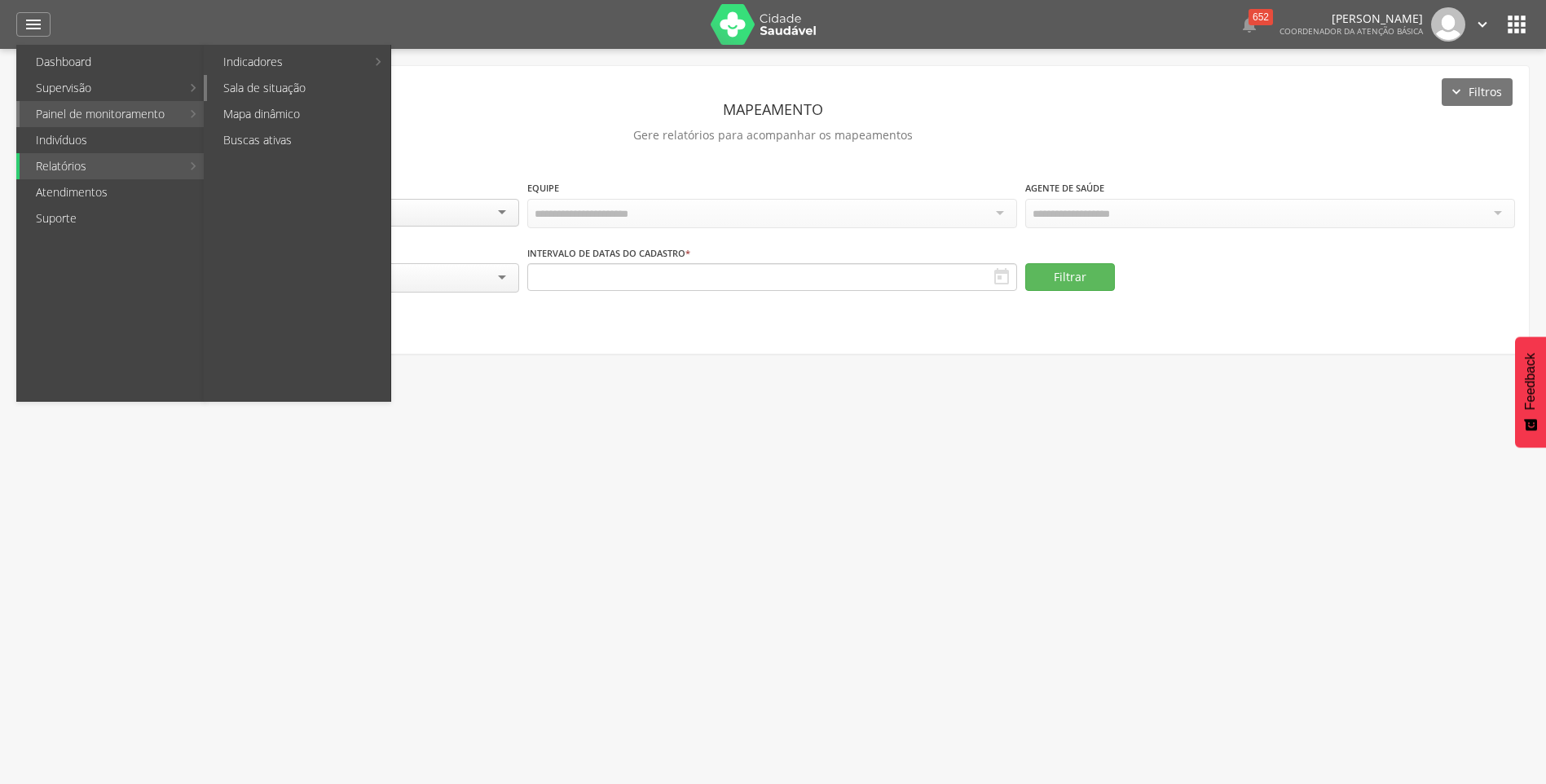
click at [236, 91] on link "Sala de situação" at bounding box center [298, 88] width 183 height 26
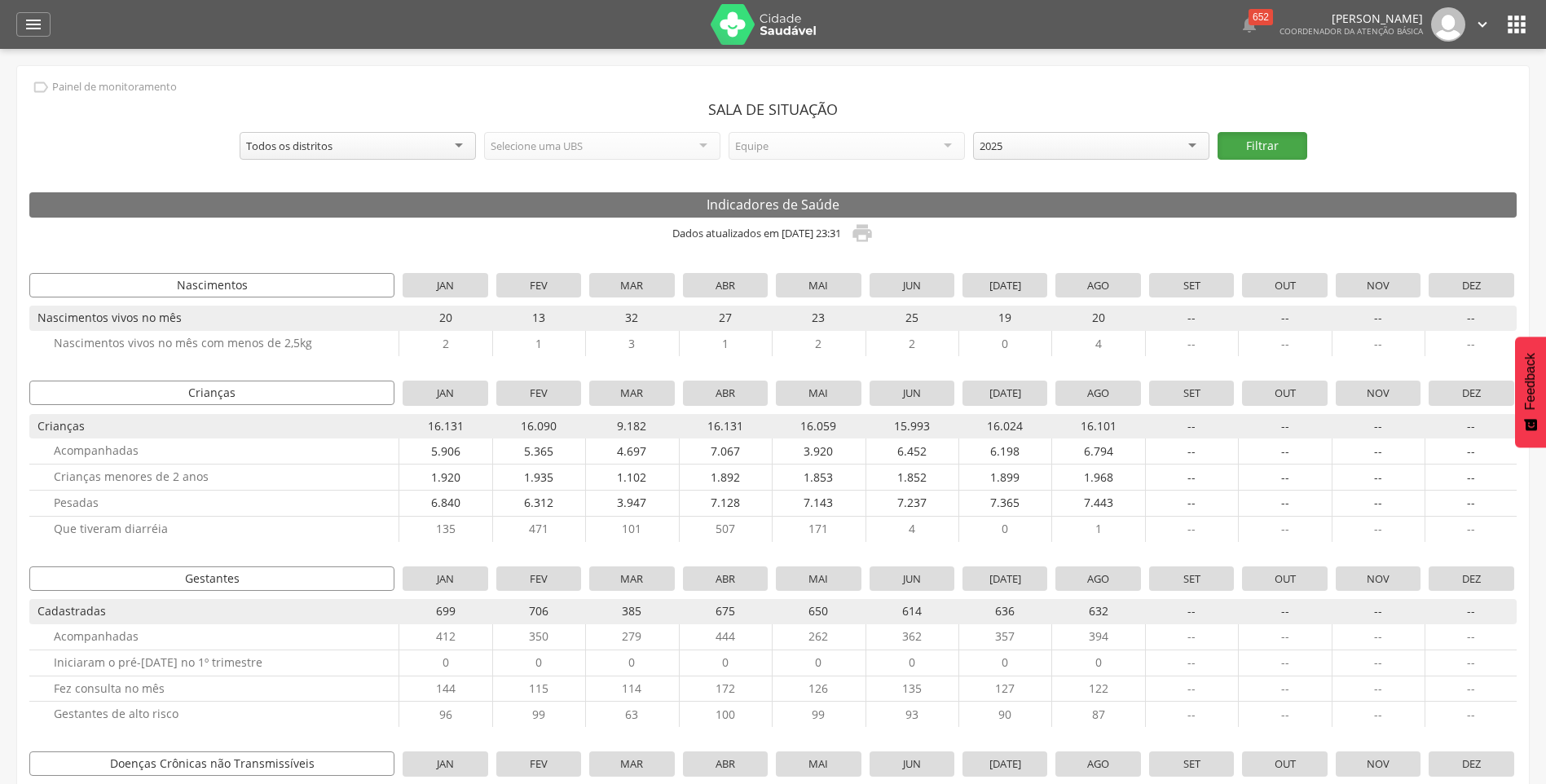
click at [1259, 145] on button "Filtrar" at bounding box center [1262, 146] width 90 height 28
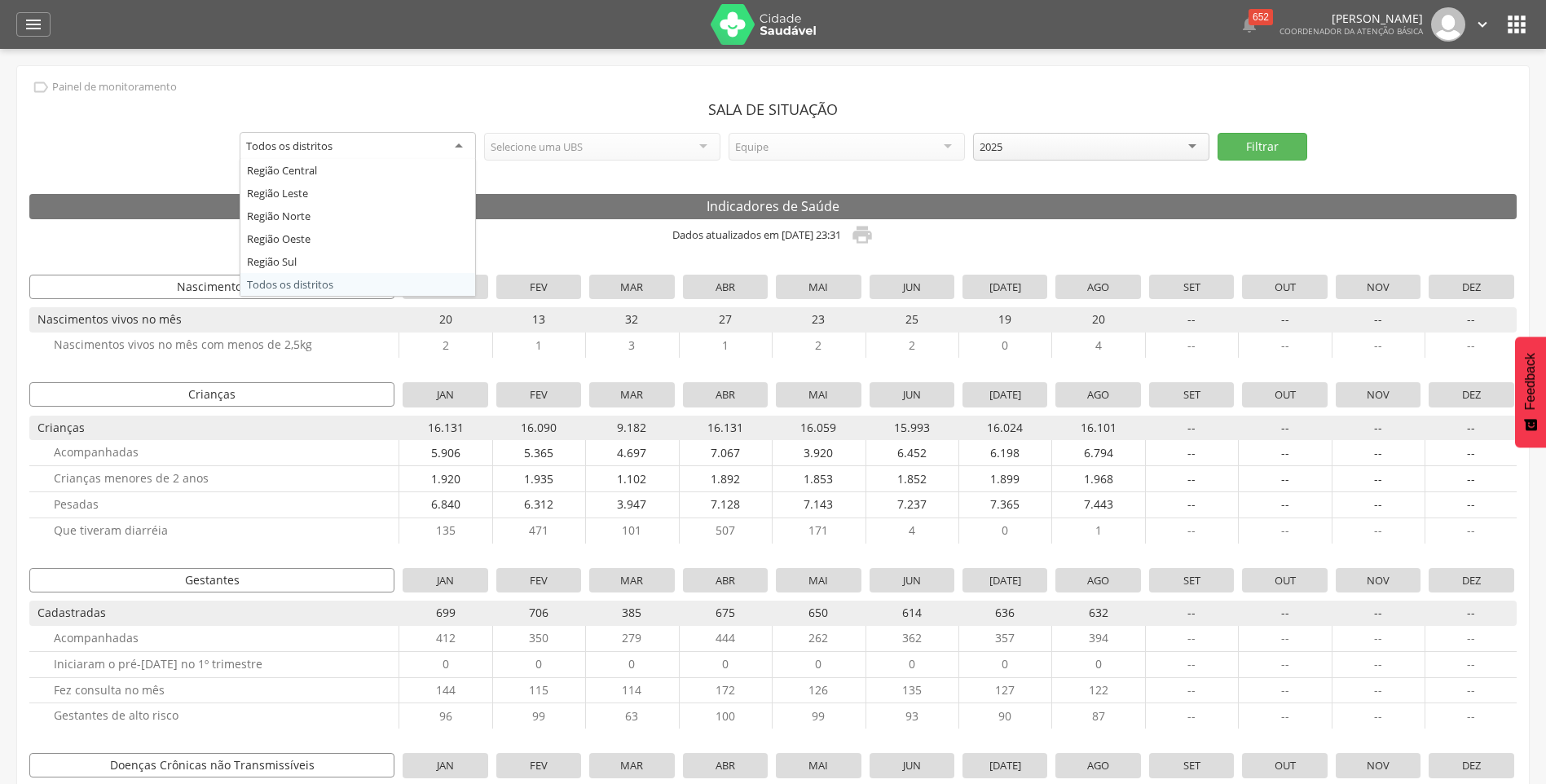
click at [321, 146] on div "Todos os distritos" at bounding box center [288, 146] width 86 height 15
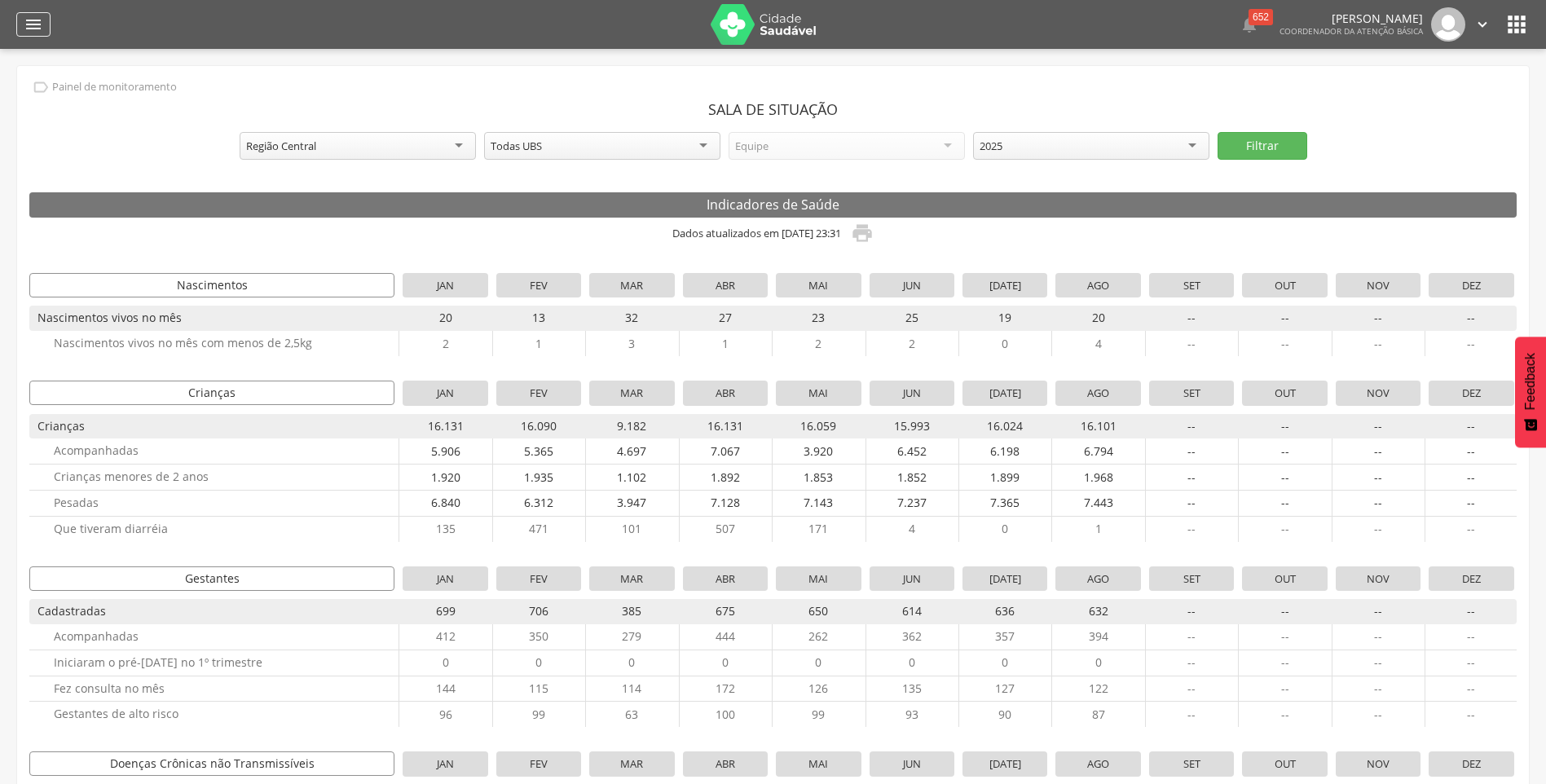
click at [30, 20] on icon "" at bounding box center [34, 25] width 20 height 20
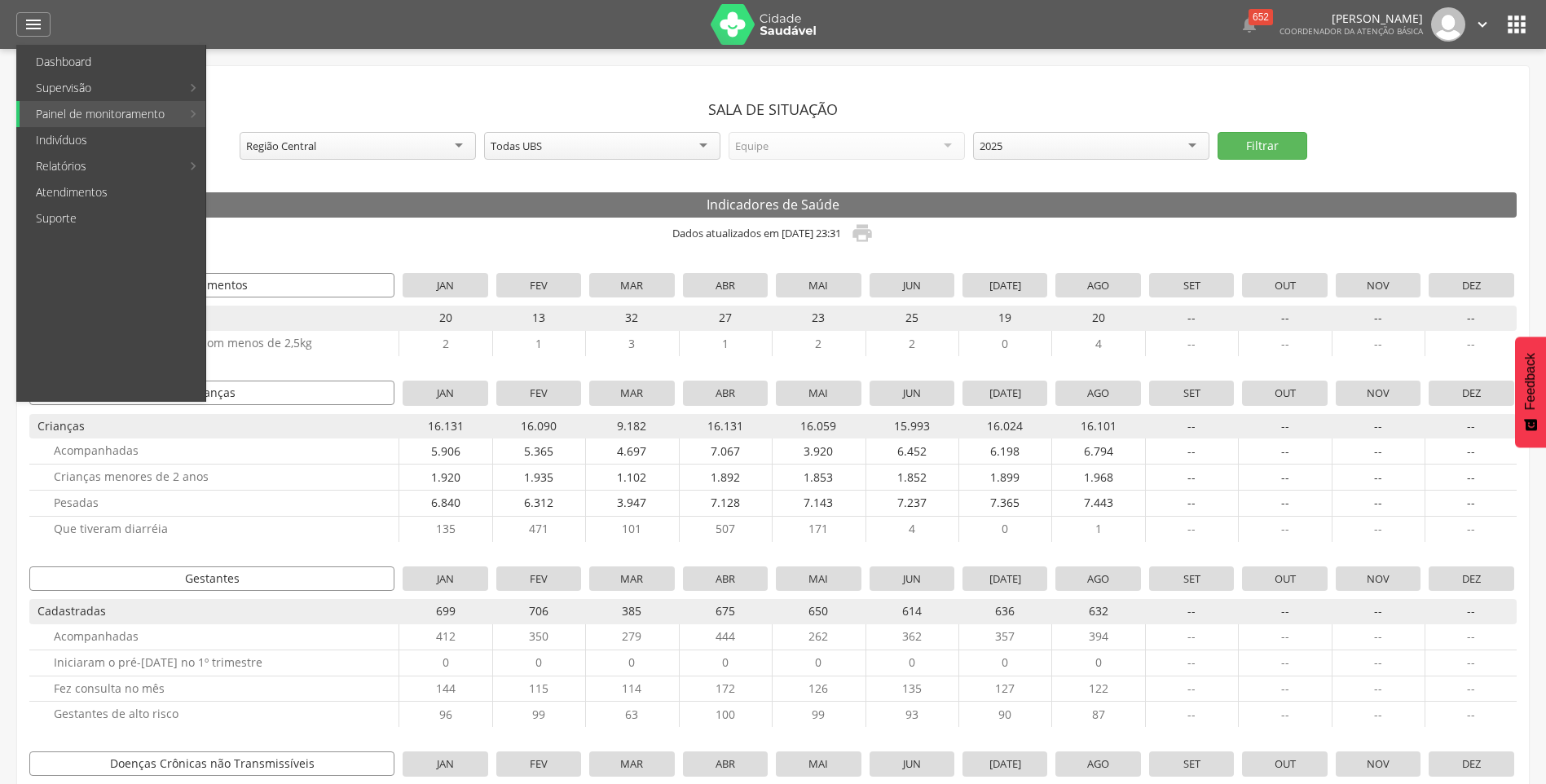
click at [518, 96] on header "Sala de Situação" at bounding box center [773, 109] width 1487 height 30
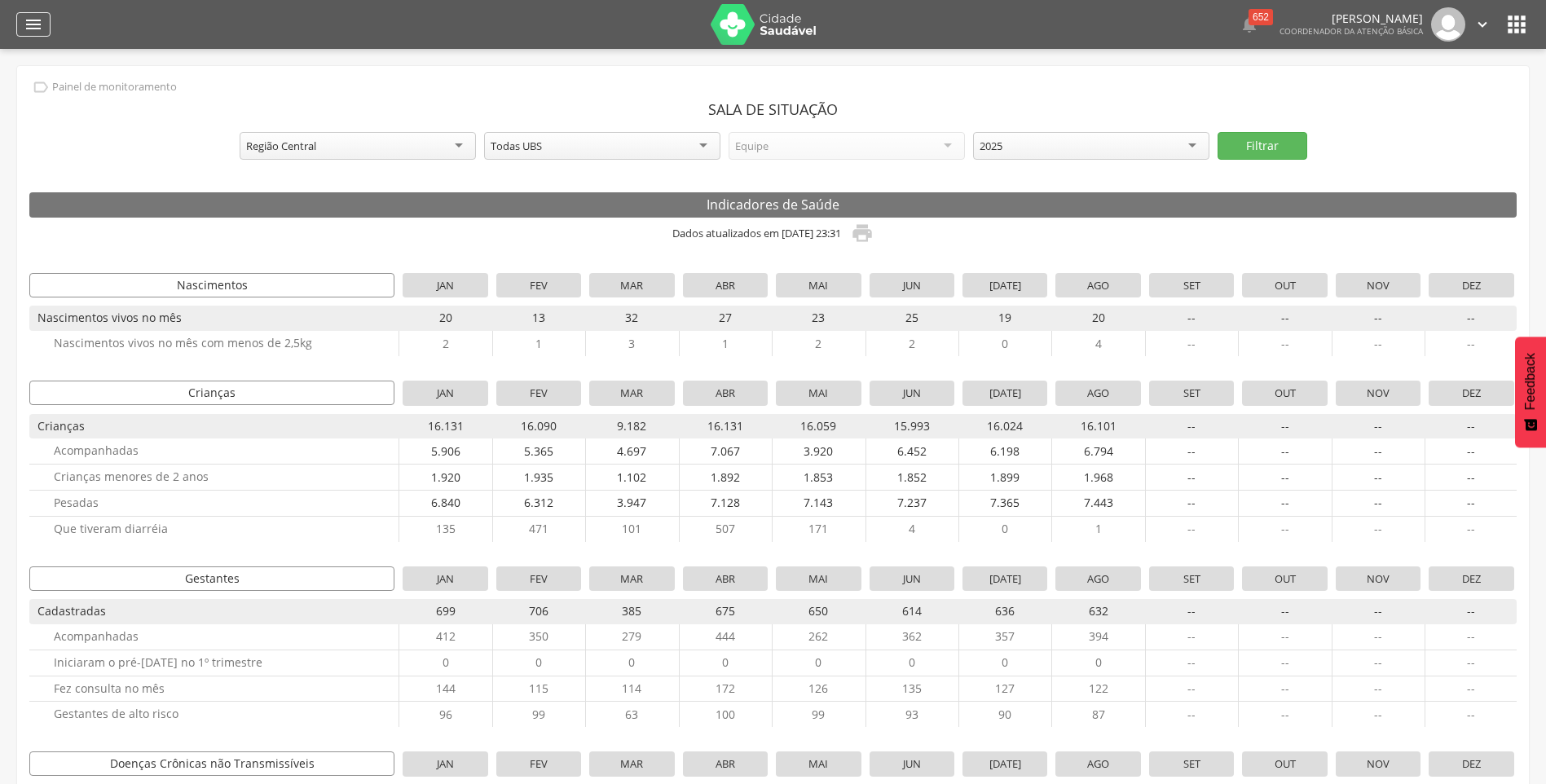
click at [22, 21] on div "" at bounding box center [34, 25] width 35 height 25
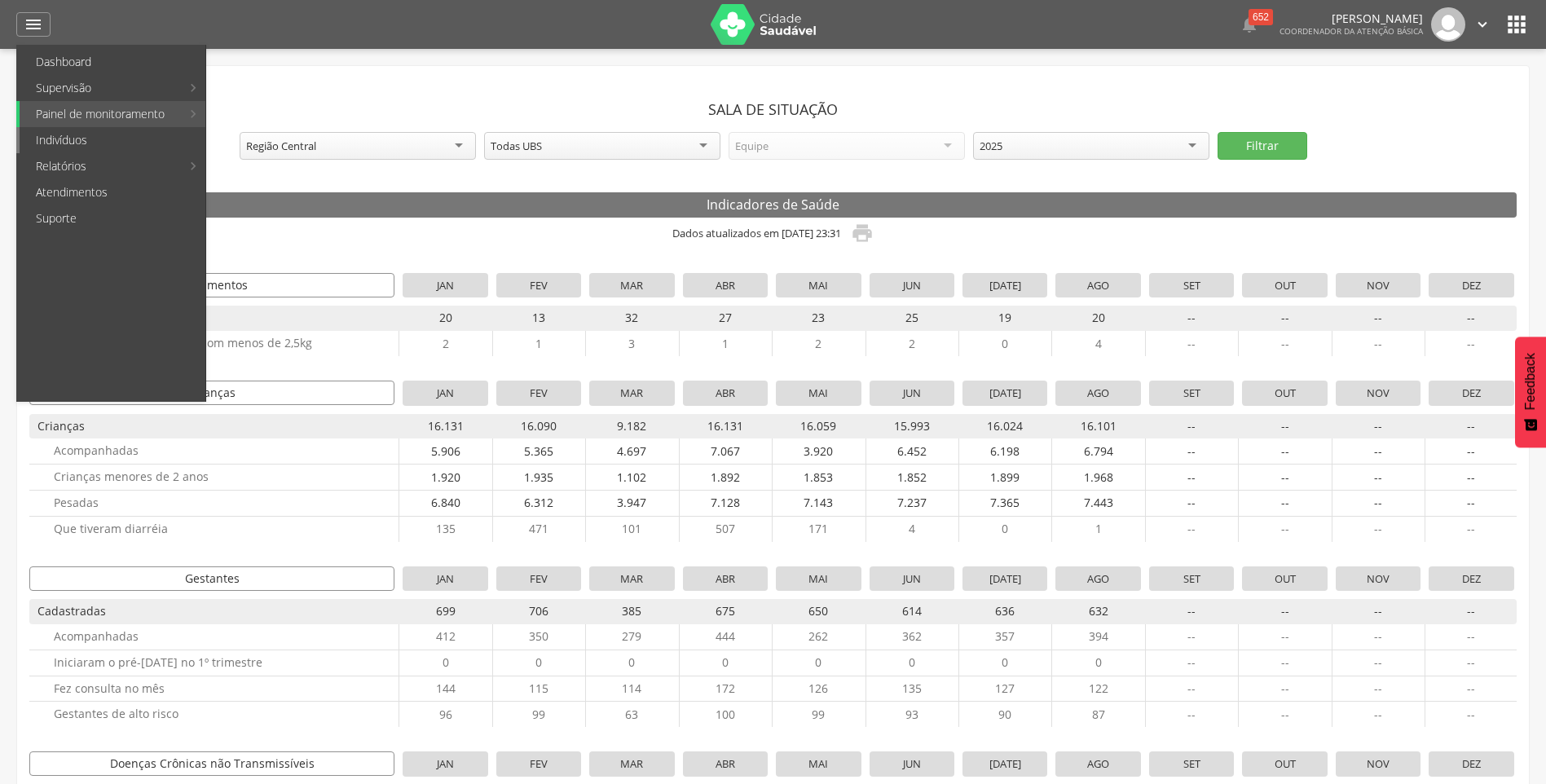
click at [91, 141] on link "Indivíduos" at bounding box center [113, 141] width 186 height 26
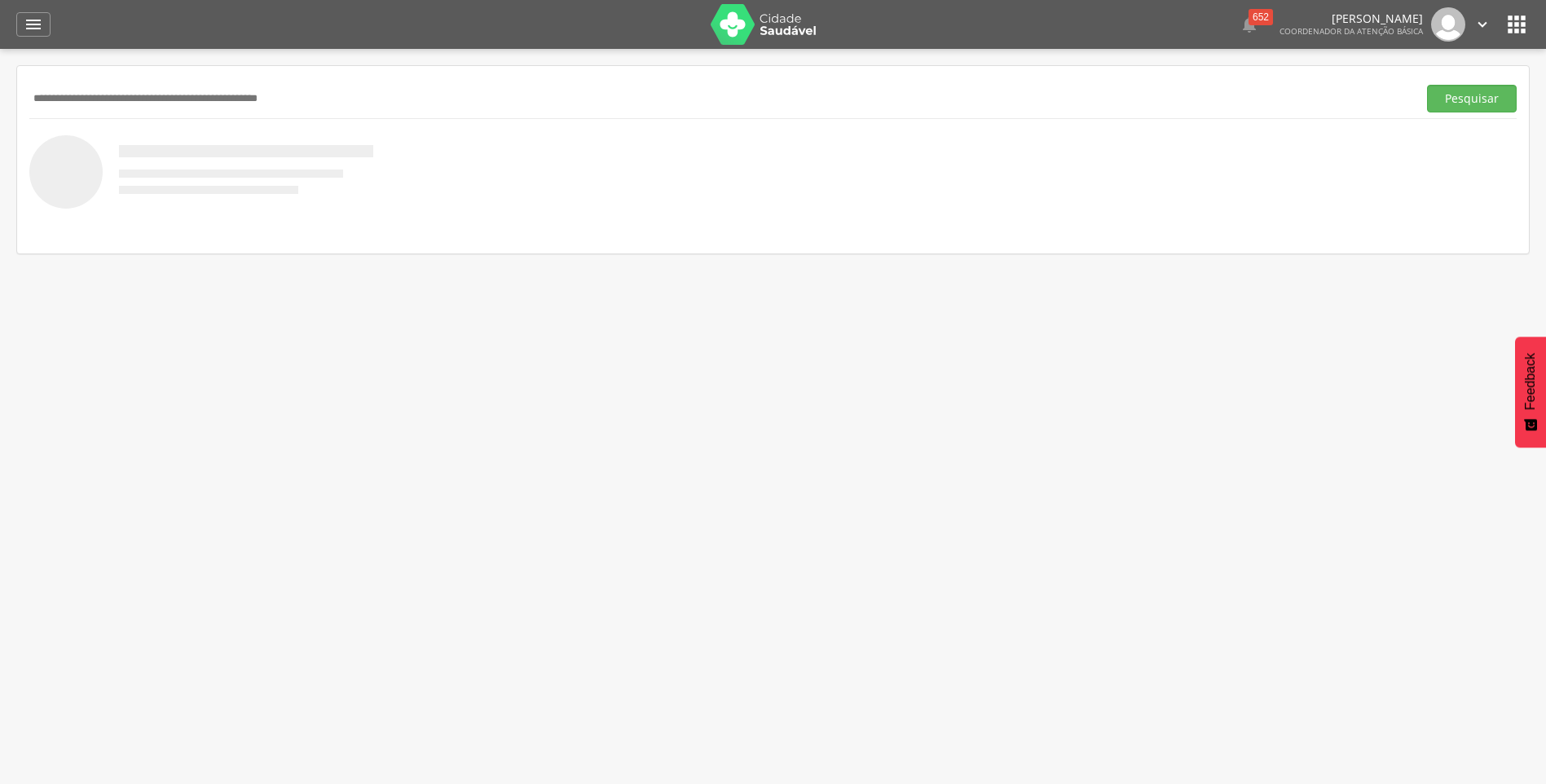
click at [273, 104] on input "text" at bounding box center [720, 99] width 1381 height 28
type input "*"
click at [1519, 25] on icon "" at bounding box center [1516, 25] width 26 height 26
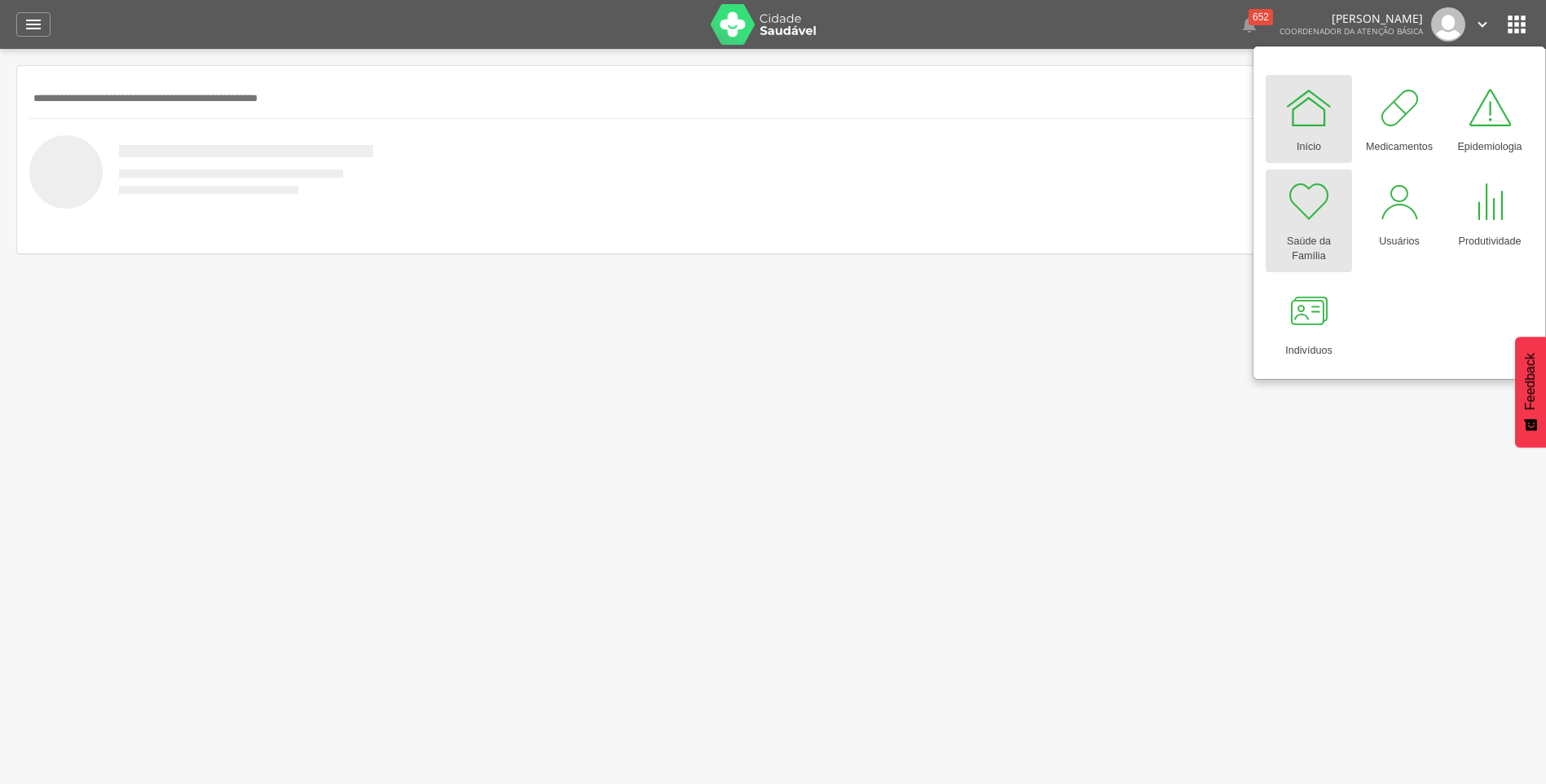
click at [1295, 224] on div at bounding box center [1308, 201] width 48 height 48
